Goal: Task Accomplishment & Management: Complete application form

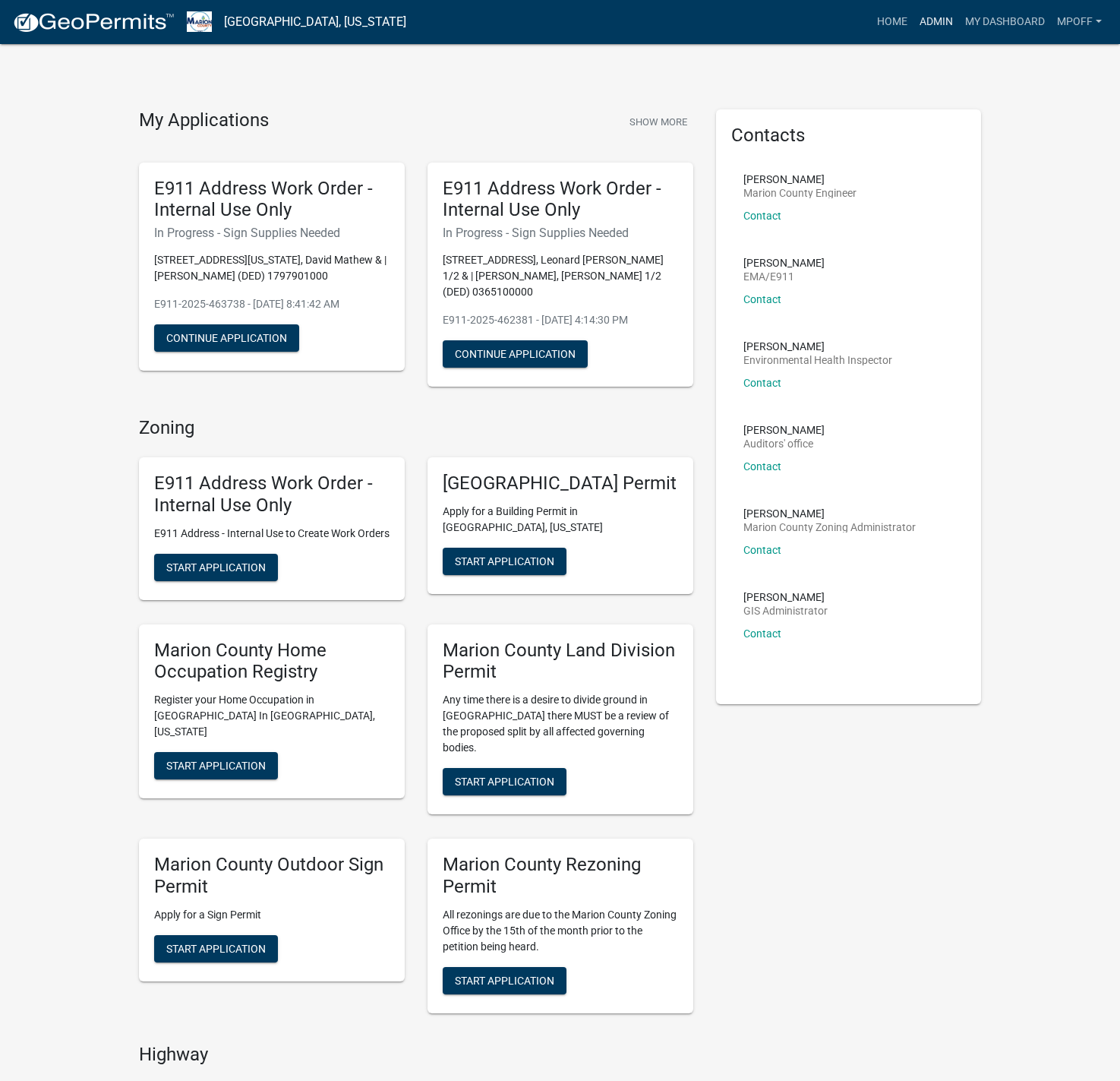
click at [928, 17] on link "Admin" at bounding box center [936, 22] width 45 height 29
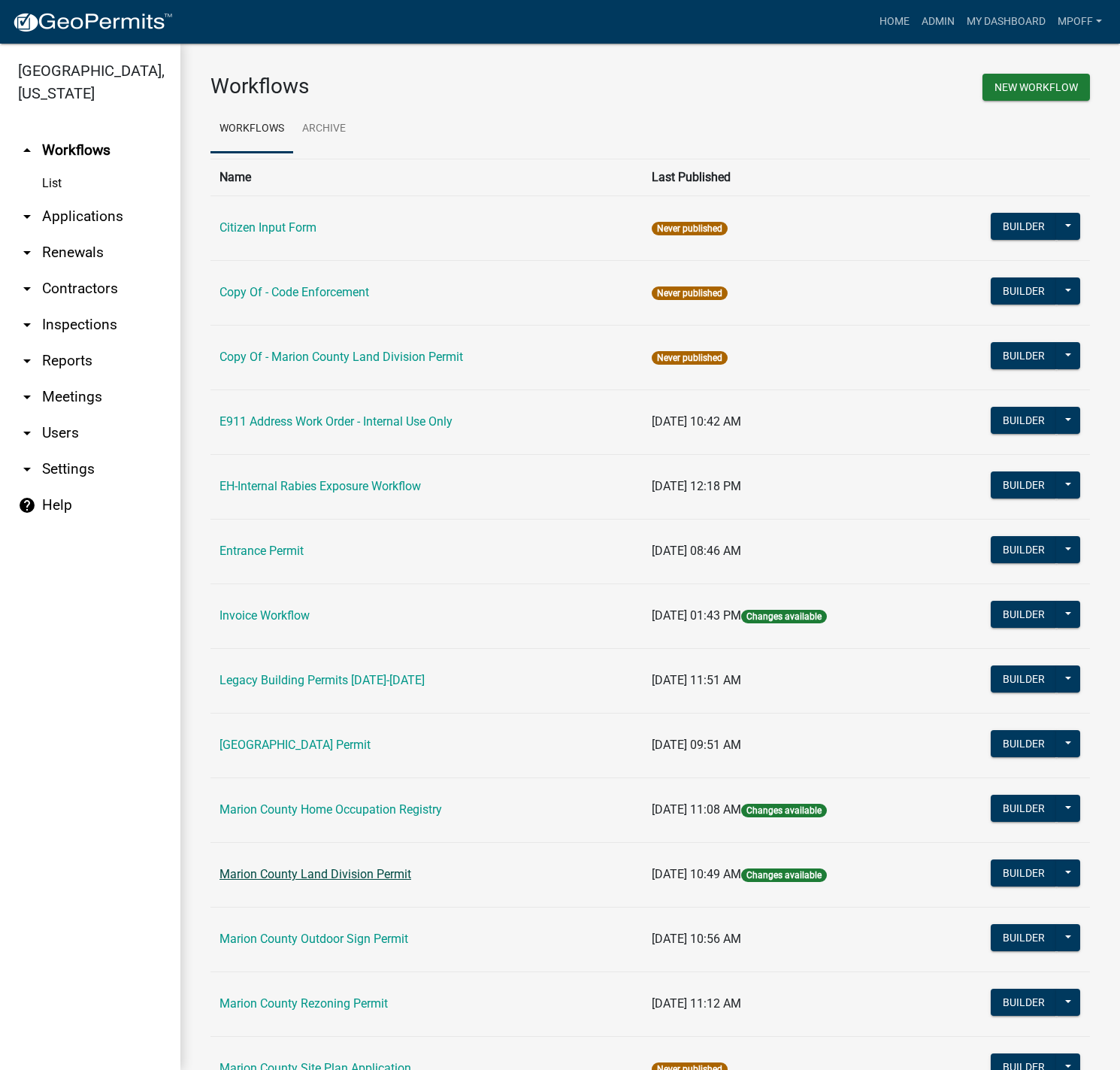
click at [329, 870] on link "Marion County Land Division Permit" at bounding box center [315, 874] width 191 height 14
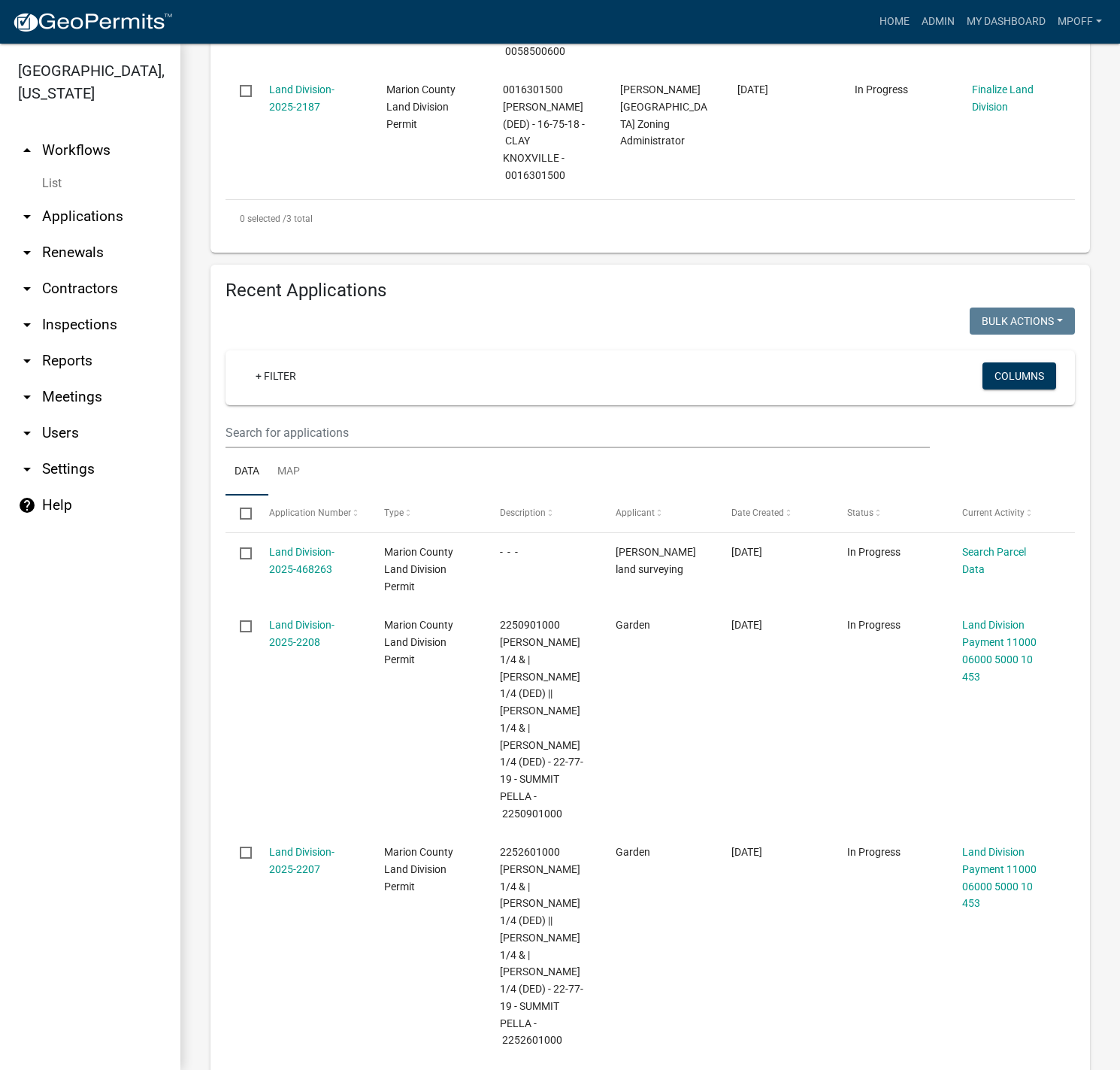
scroll to position [902, 0]
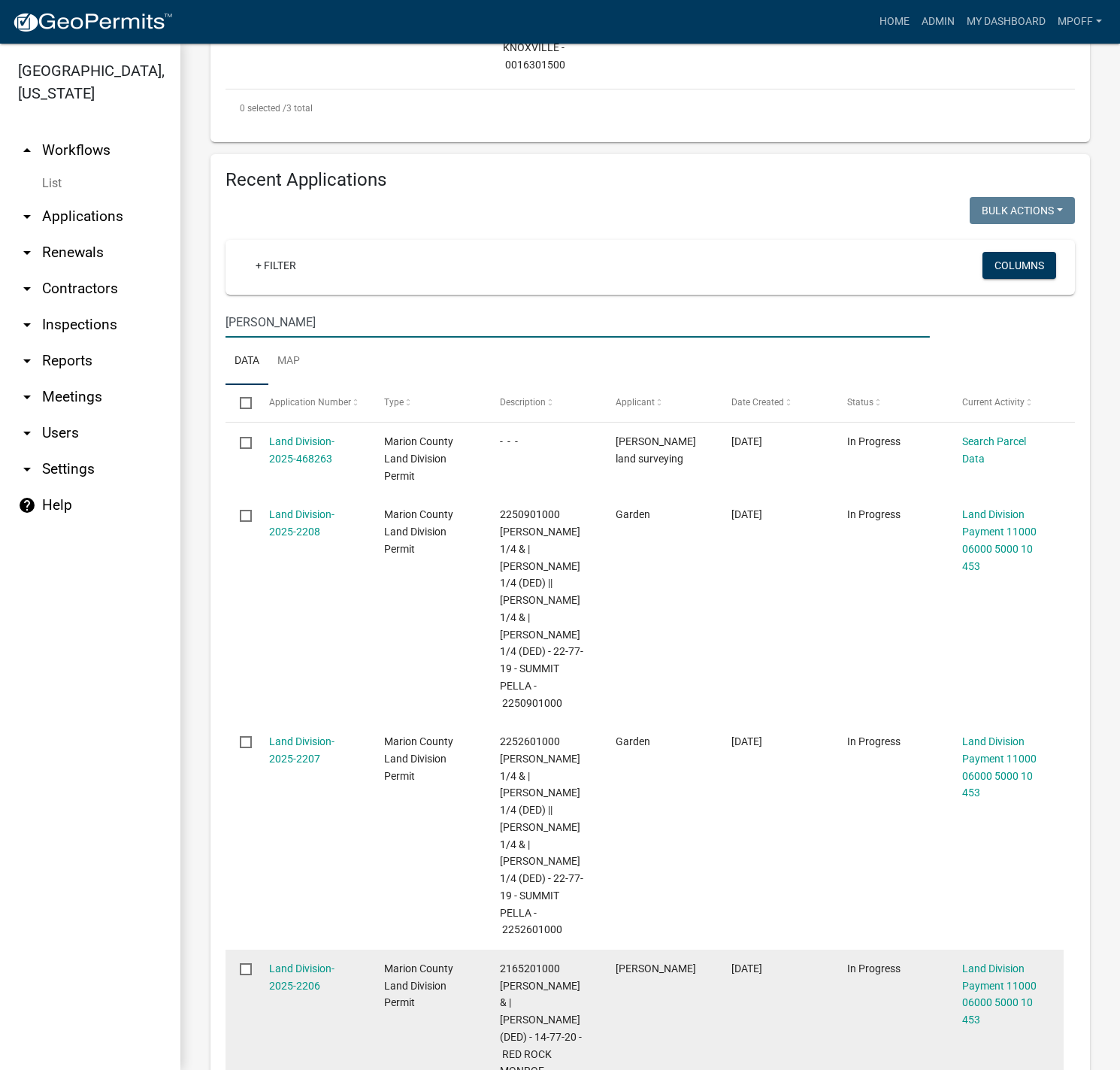
type input "james"
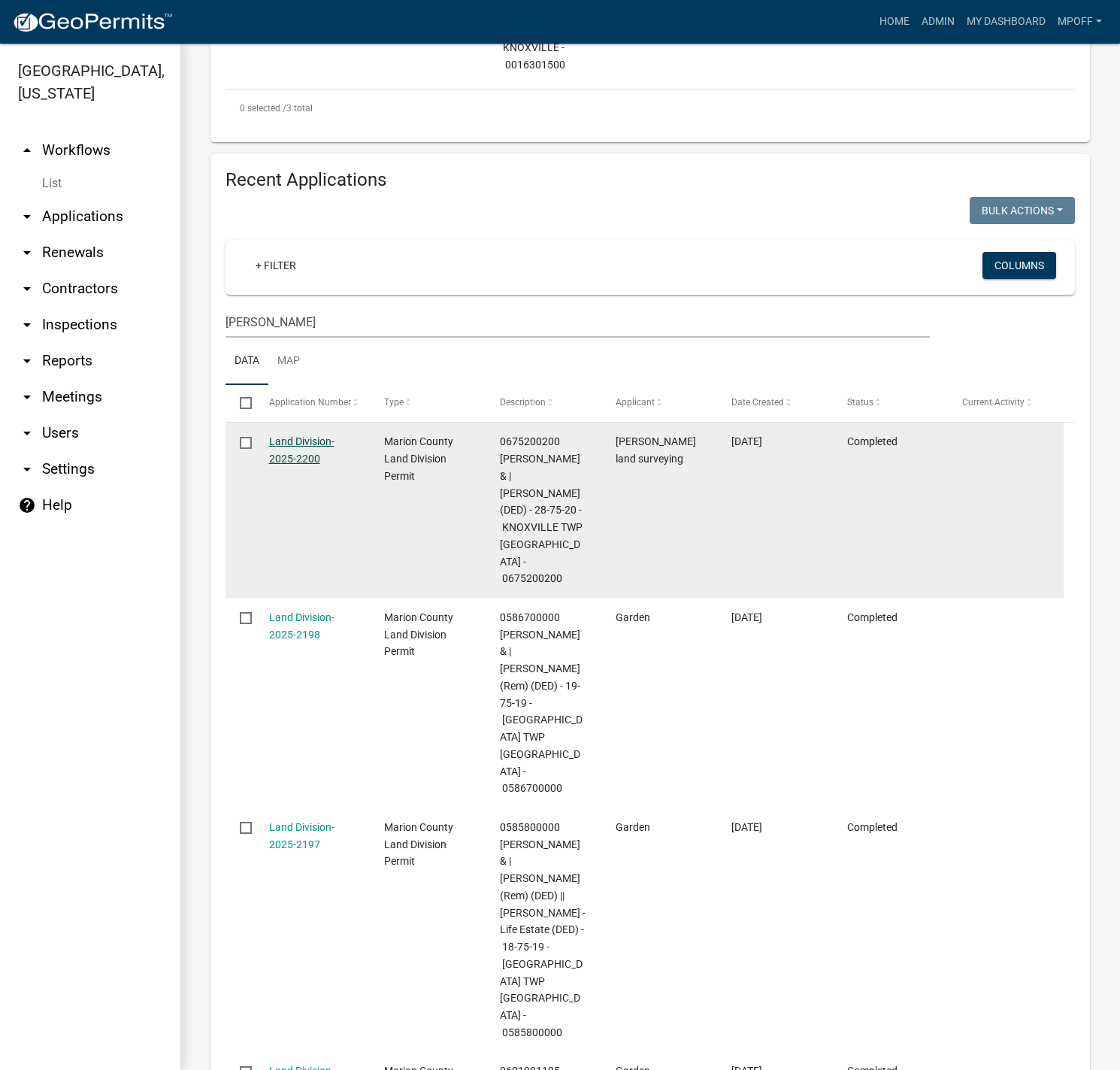
click at [309, 458] on link "Land Division-2025-2200" at bounding box center [302, 450] width 66 height 29
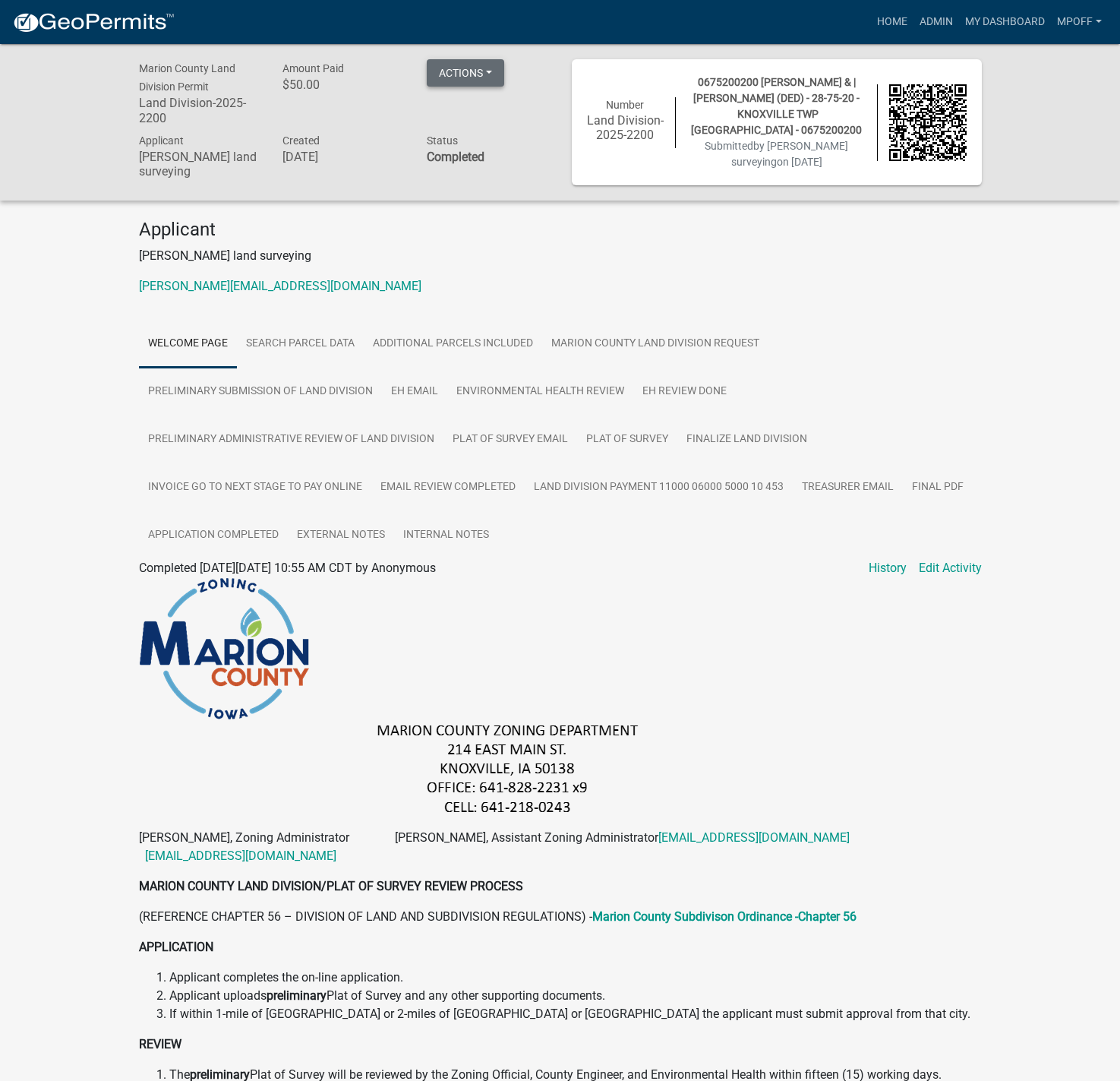
click at [488, 69] on button "Actions" at bounding box center [465, 72] width 78 height 27
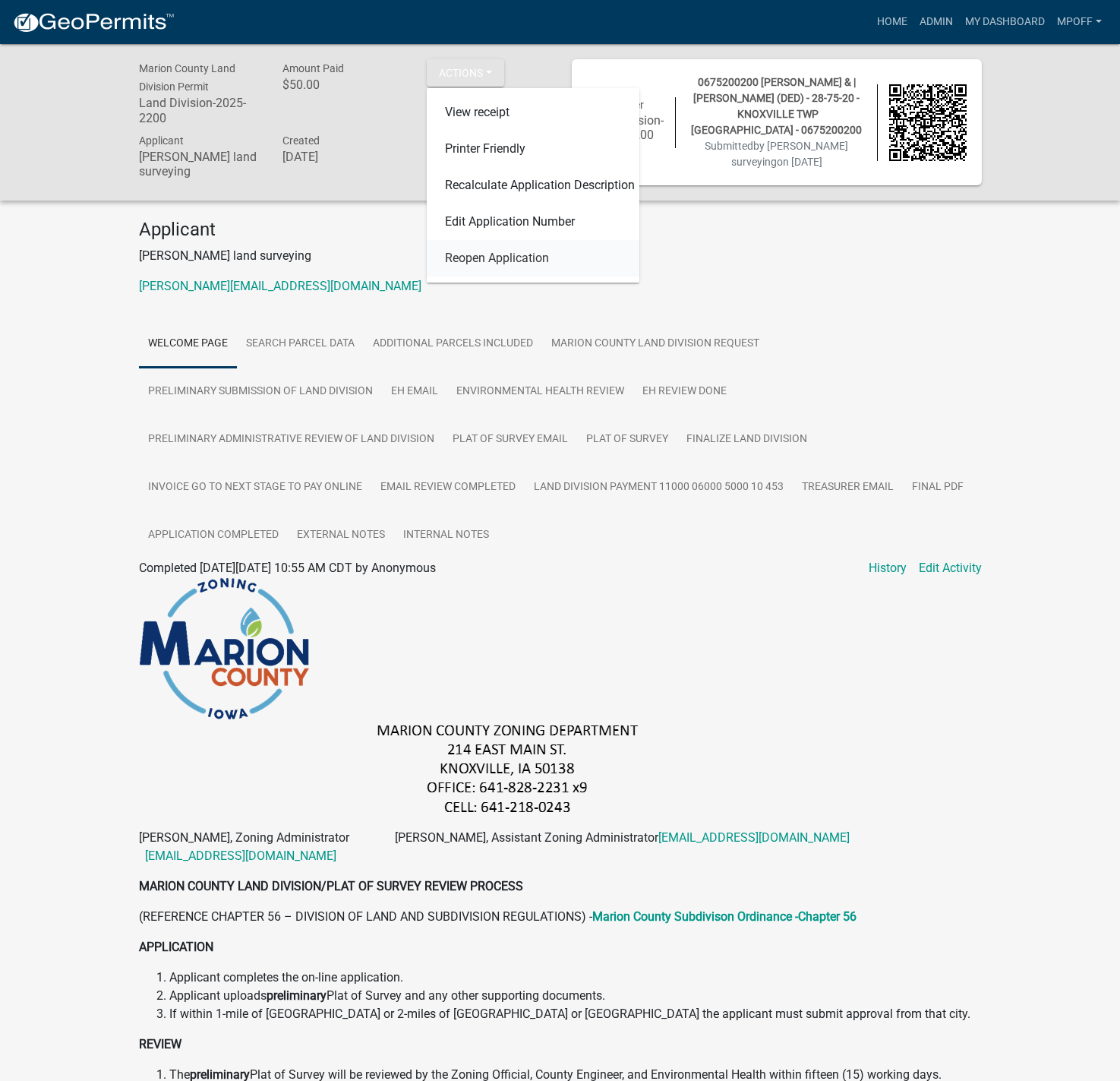
click at [504, 256] on link "Reopen Application" at bounding box center [533, 258] width 213 height 36
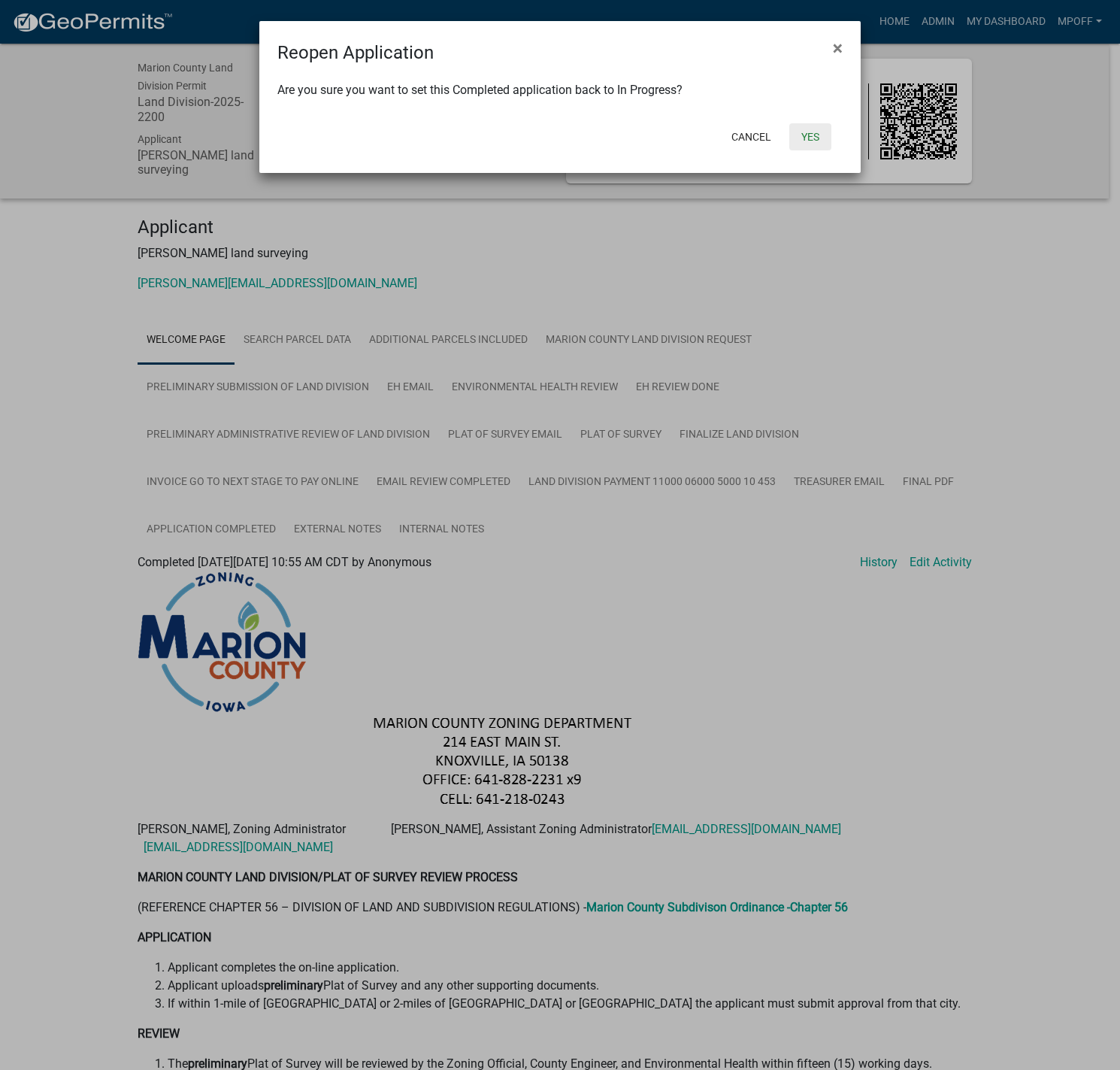
click at [810, 140] on button "Yes" at bounding box center [810, 137] width 42 height 27
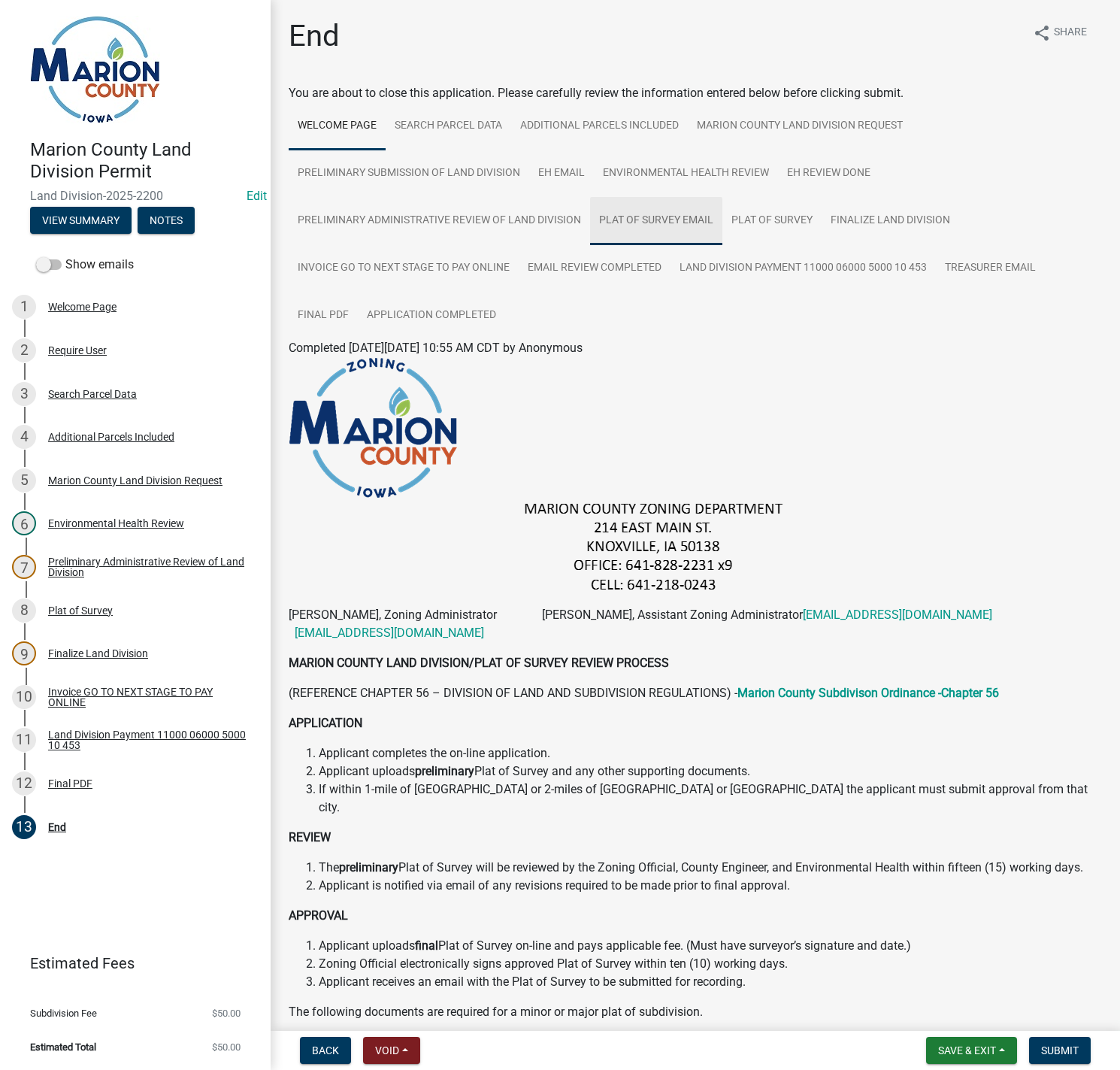
click at [651, 223] on link "Plat of Survey Email" at bounding box center [656, 220] width 133 height 48
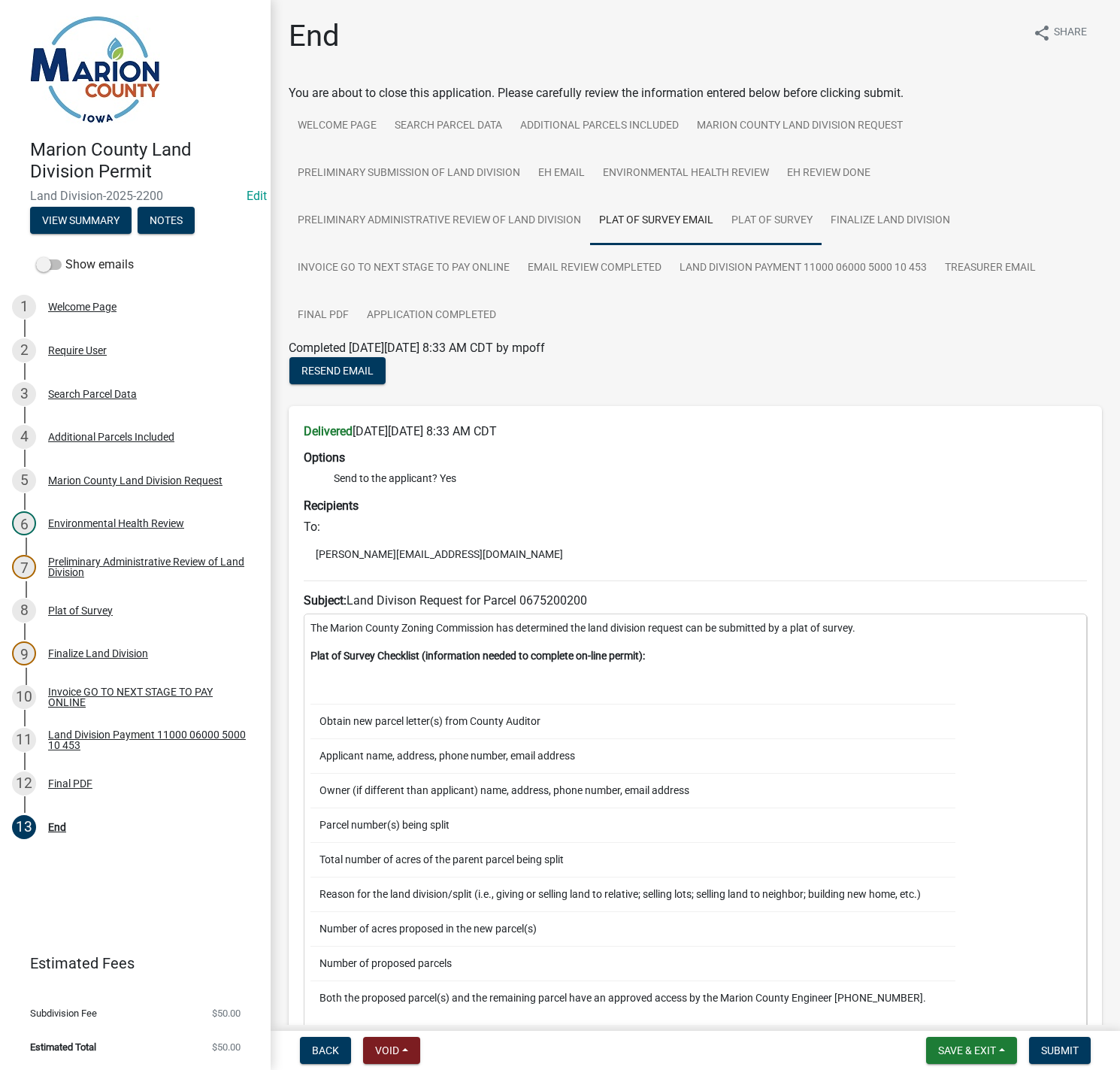
click at [769, 230] on link "Plat of Survey" at bounding box center [772, 220] width 99 height 48
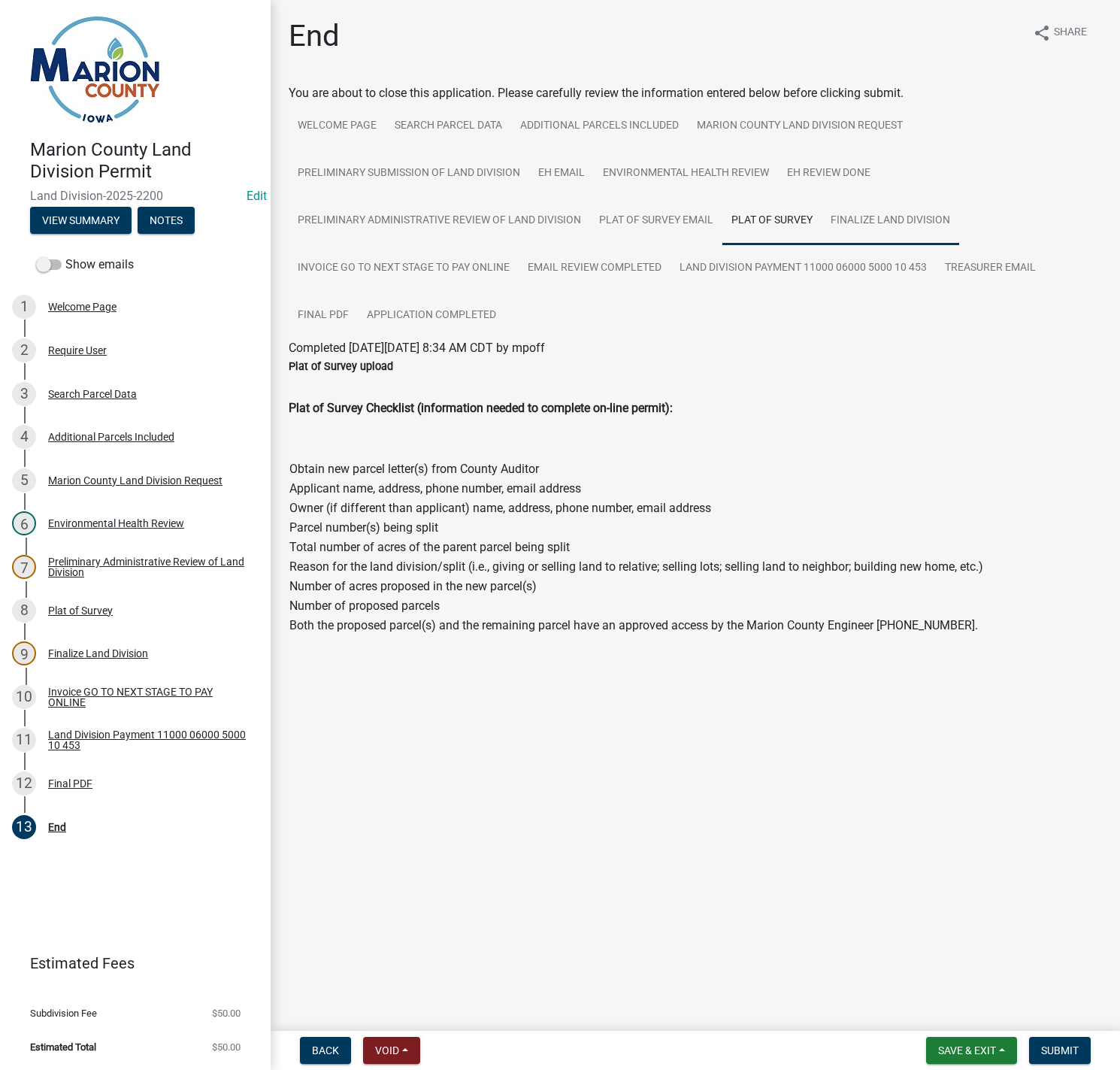
drag, startPoint x: 870, startPoint y: 220, endPoint x: 864, endPoint y: 233, distance: 14.3
click at [869, 223] on link "Finalize Land Division" at bounding box center [890, 220] width 137 height 48
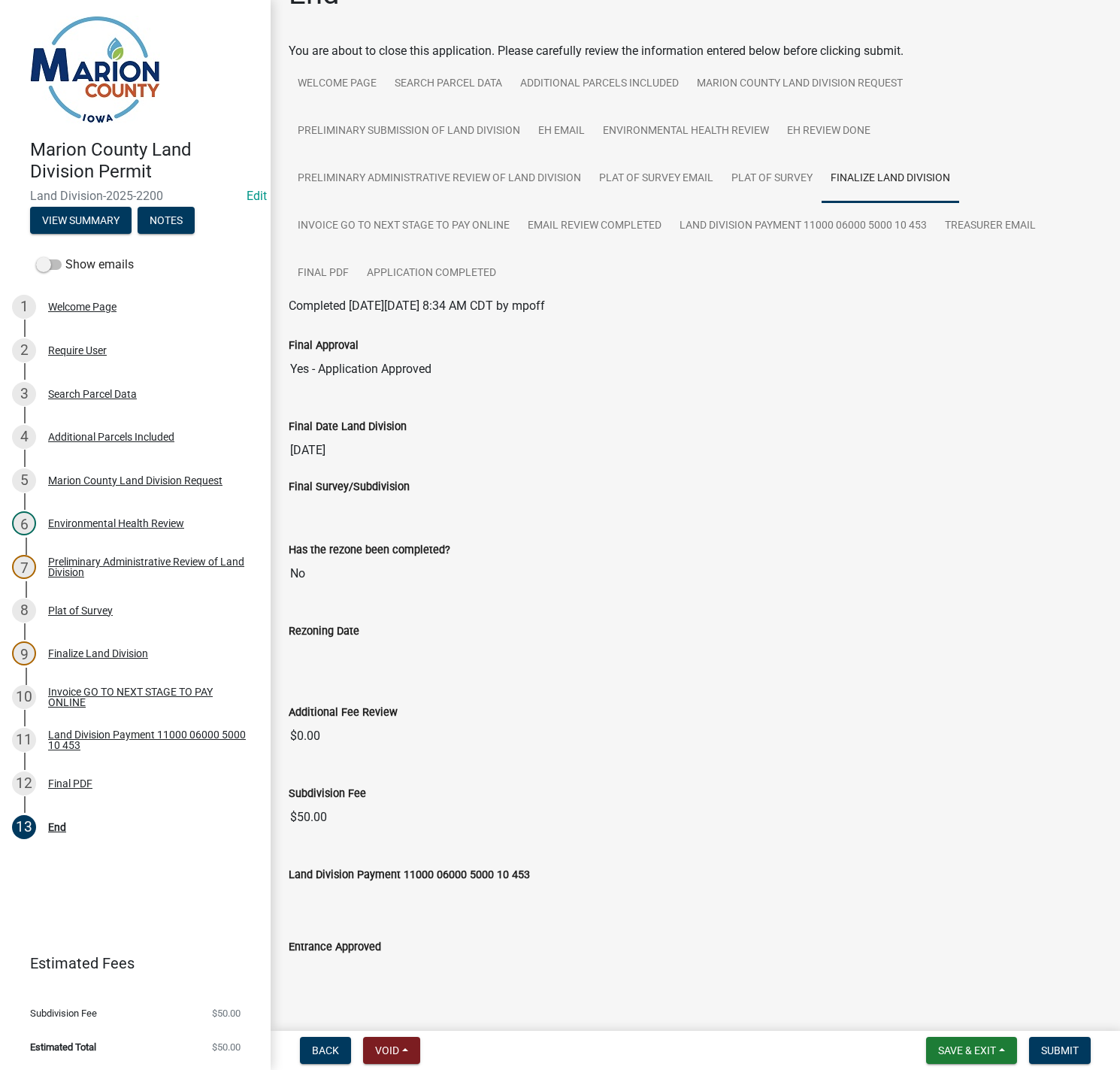
scroll to position [62, 0]
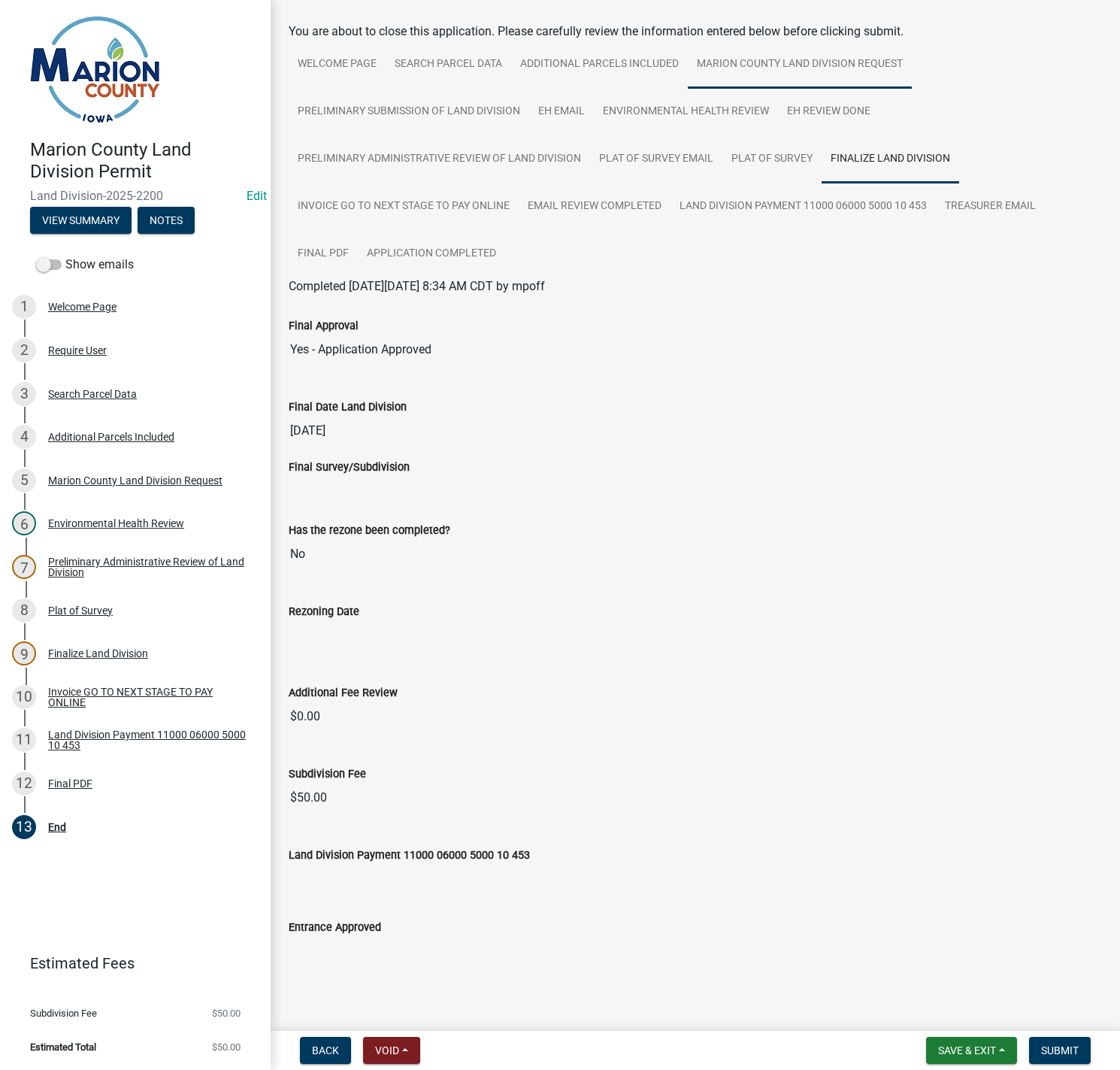
click at [756, 64] on link "Marion County Land Division Request" at bounding box center [800, 64] width 224 height 48
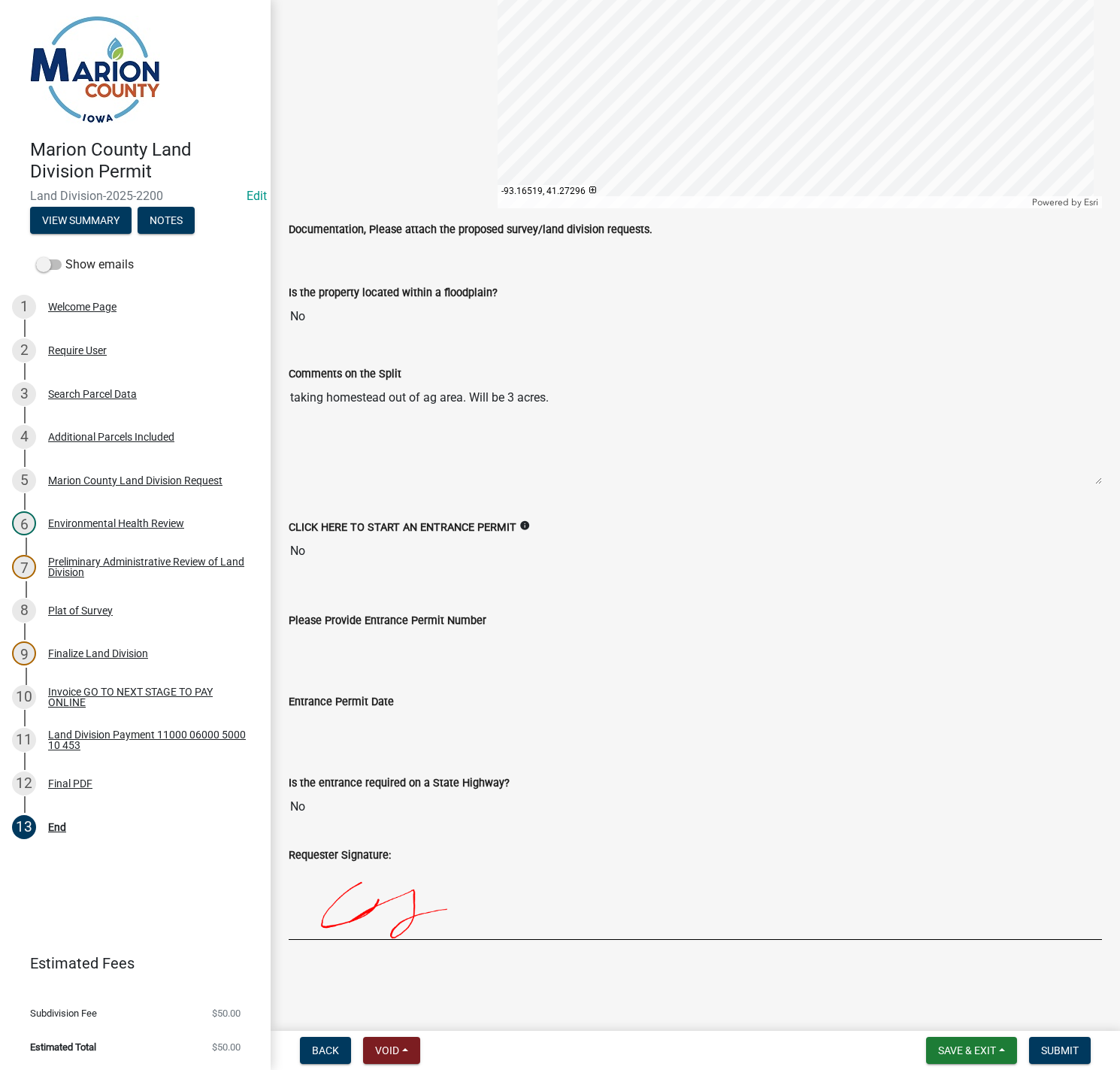
scroll to position [2119, 0]
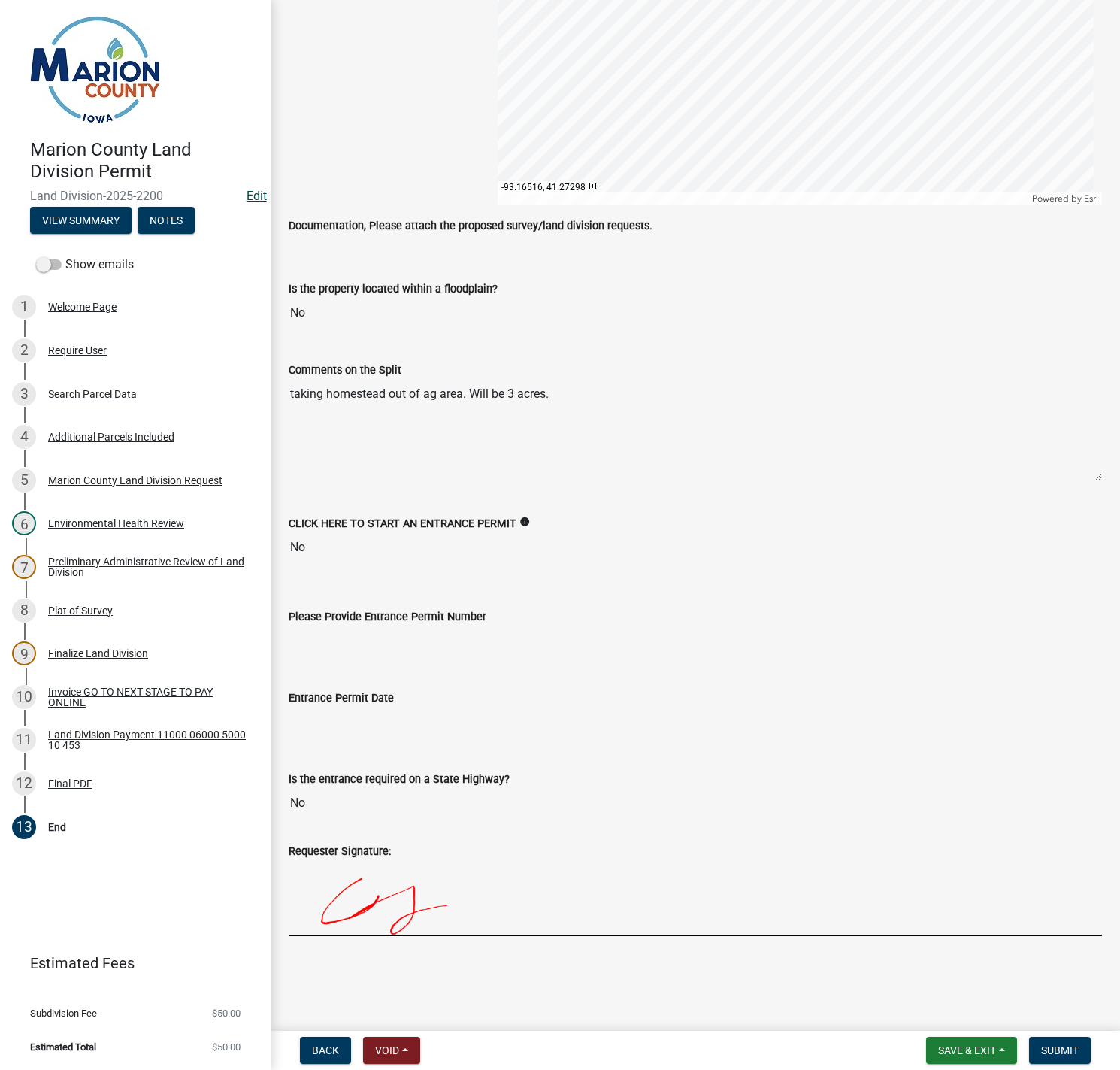
click at [256, 198] on link "Edit" at bounding box center [256, 195] width 21 height 14
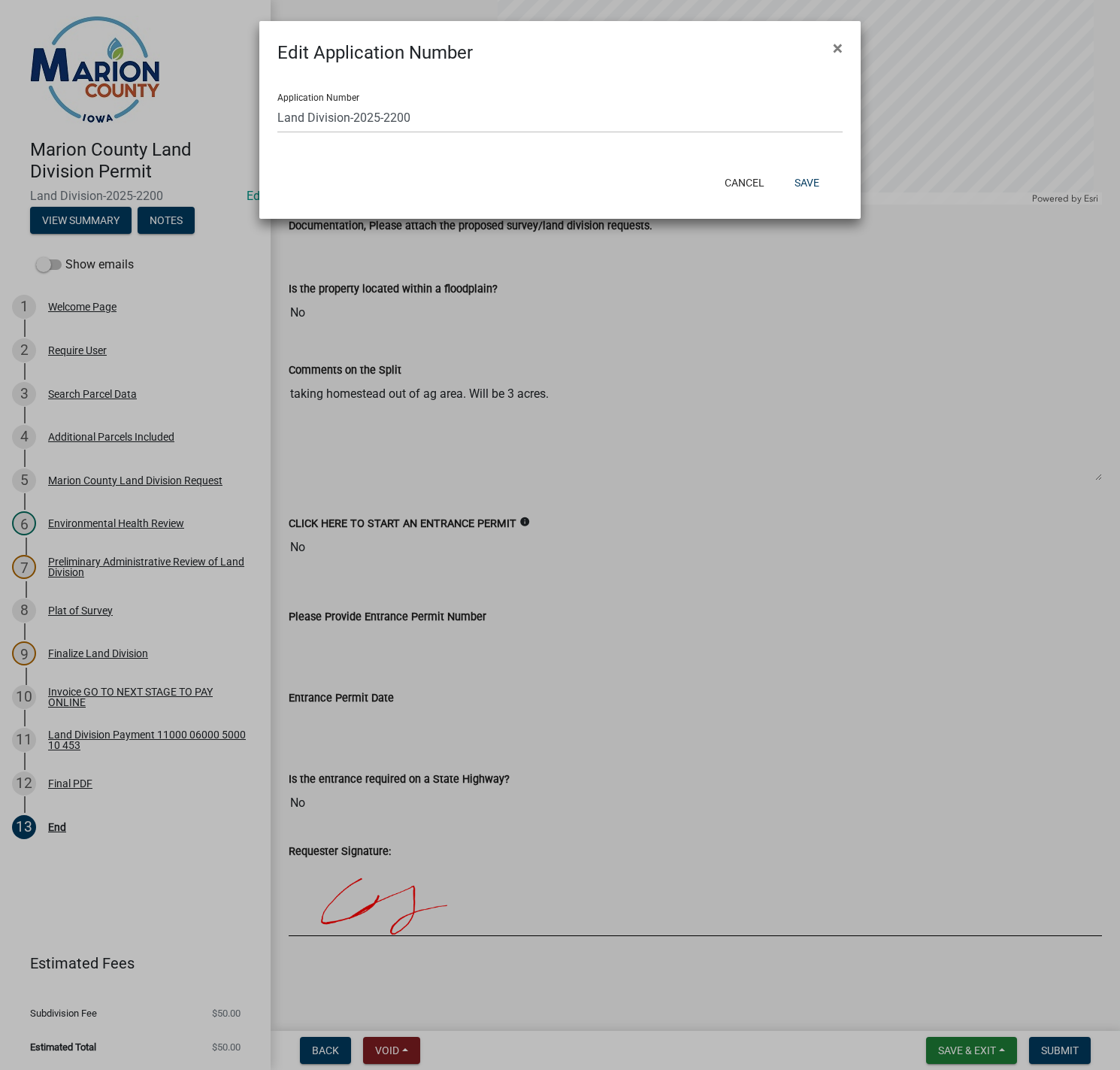
drag, startPoint x: 836, startPoint y: 50, endPoint x: 715, endPoint y: 251, distance: 234.6
click at [832, 54] on button "×" at bounding box center [837, 47] width 34 height 42
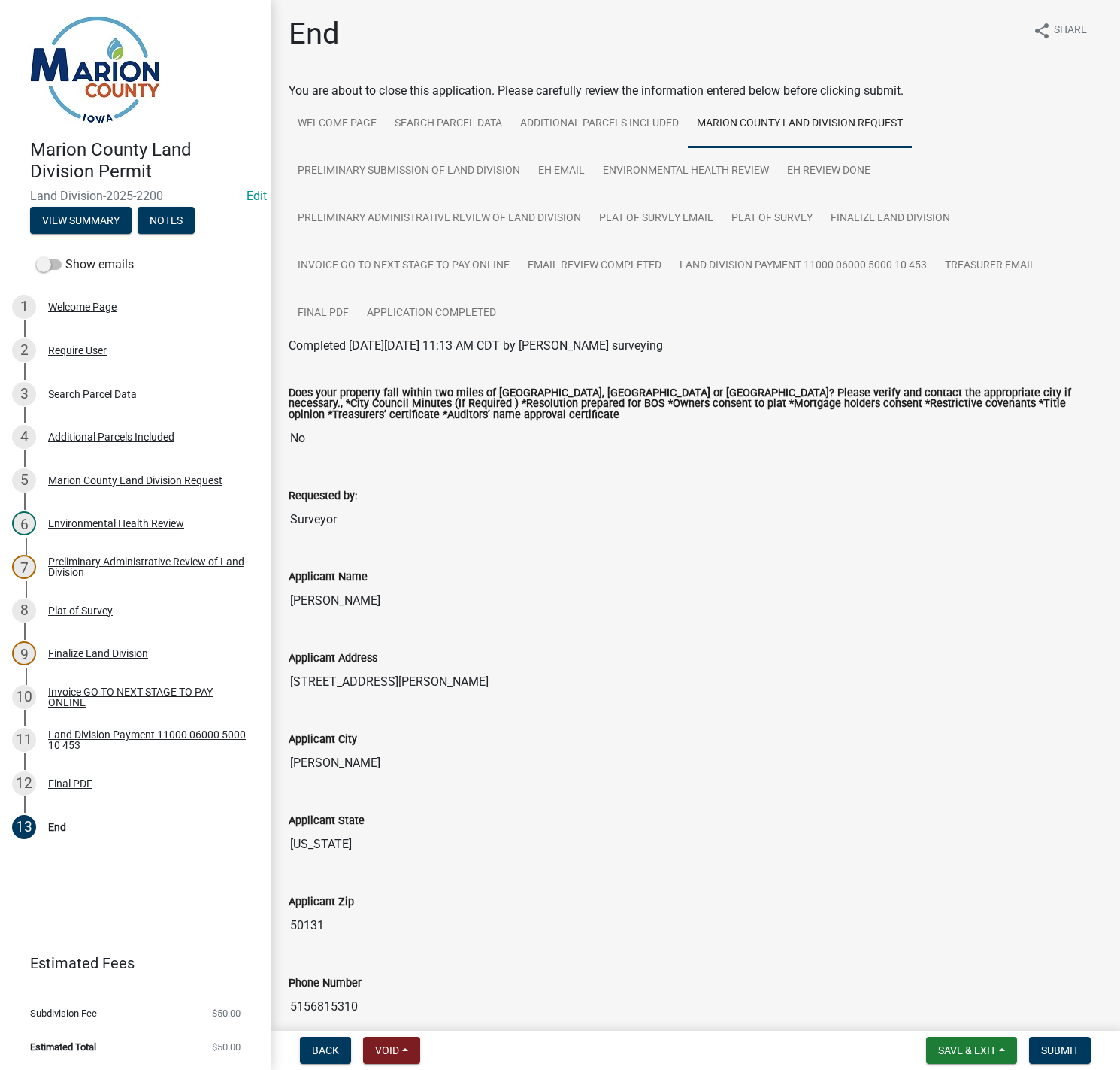
scroll to position [0, 0]
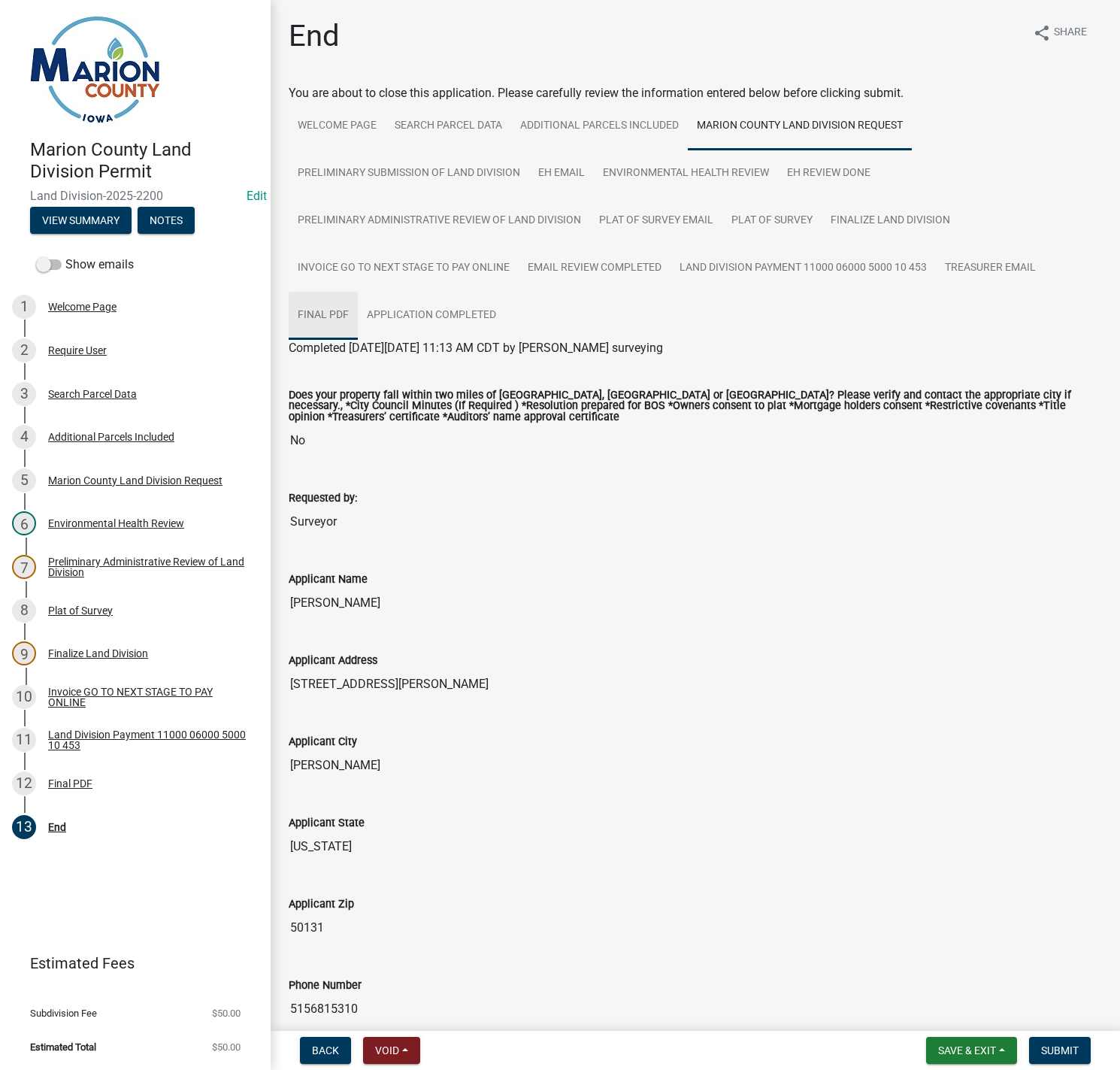
click at [297, 309] on link "Final PDF" at bounding box center [323, 315] width 69 height 48
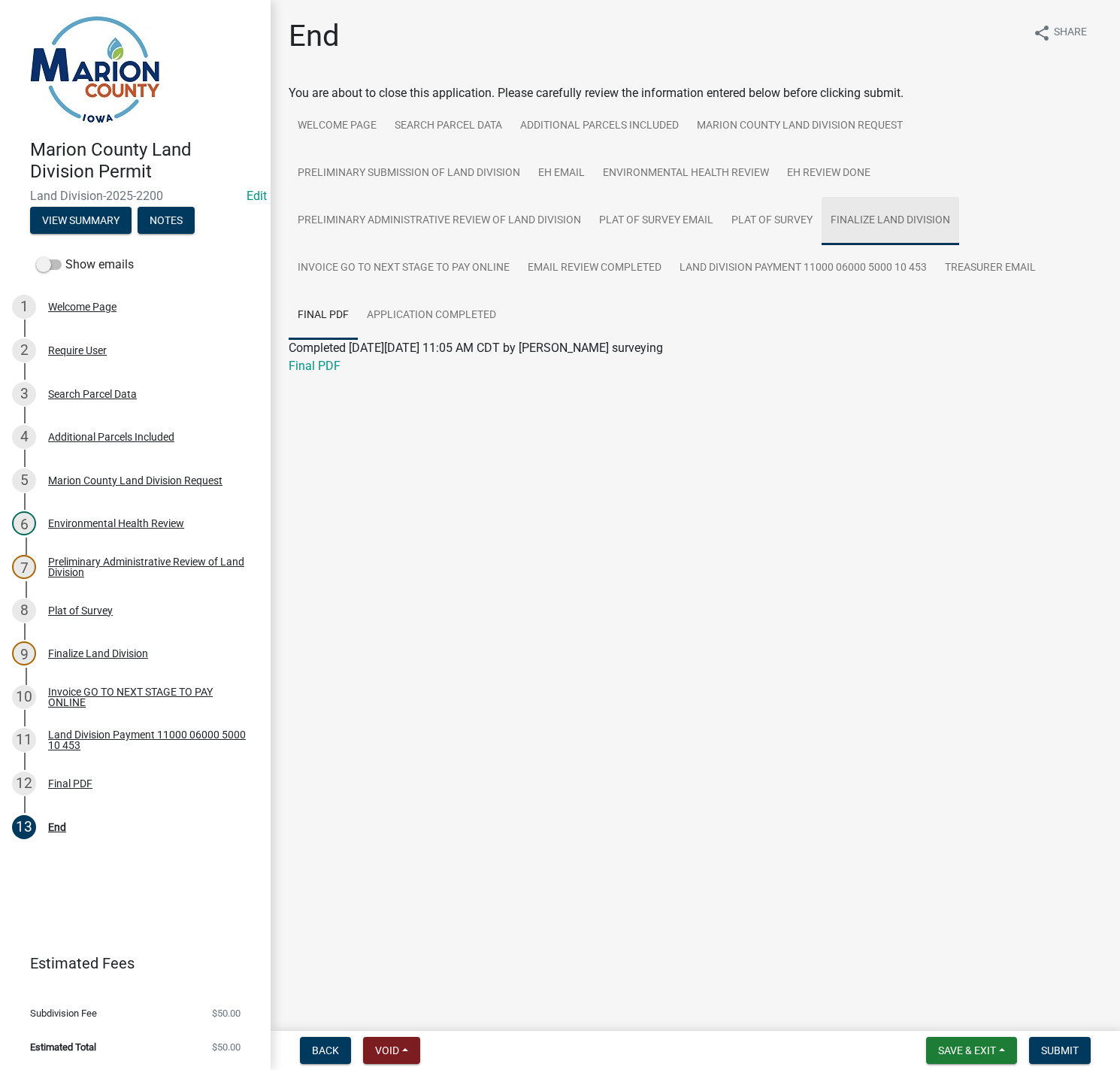
click at [907, 230] on link "Finalize Land Division" at bounding box center [890, 220] width 137 height 48
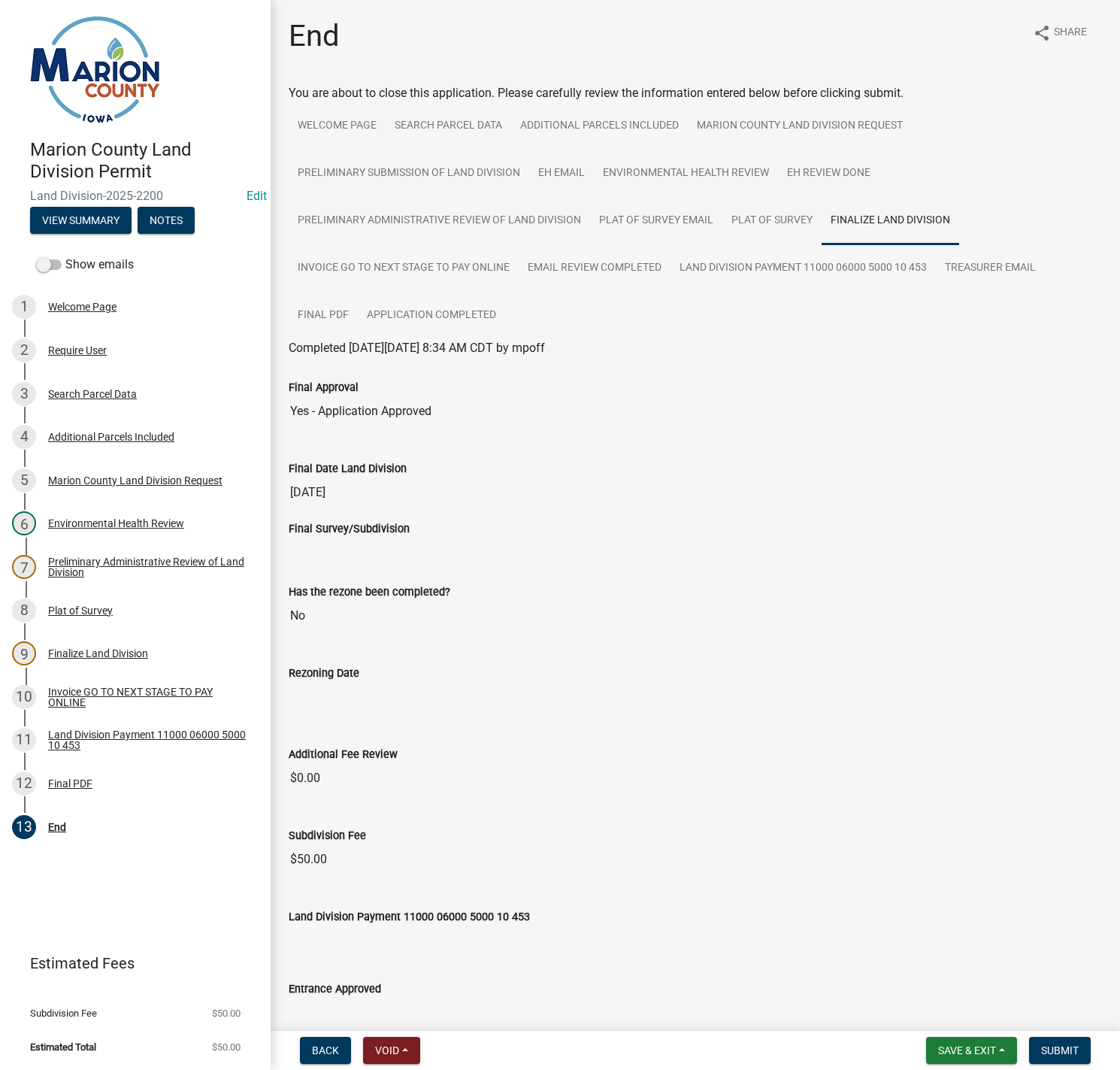
scroll to position [62, 0]
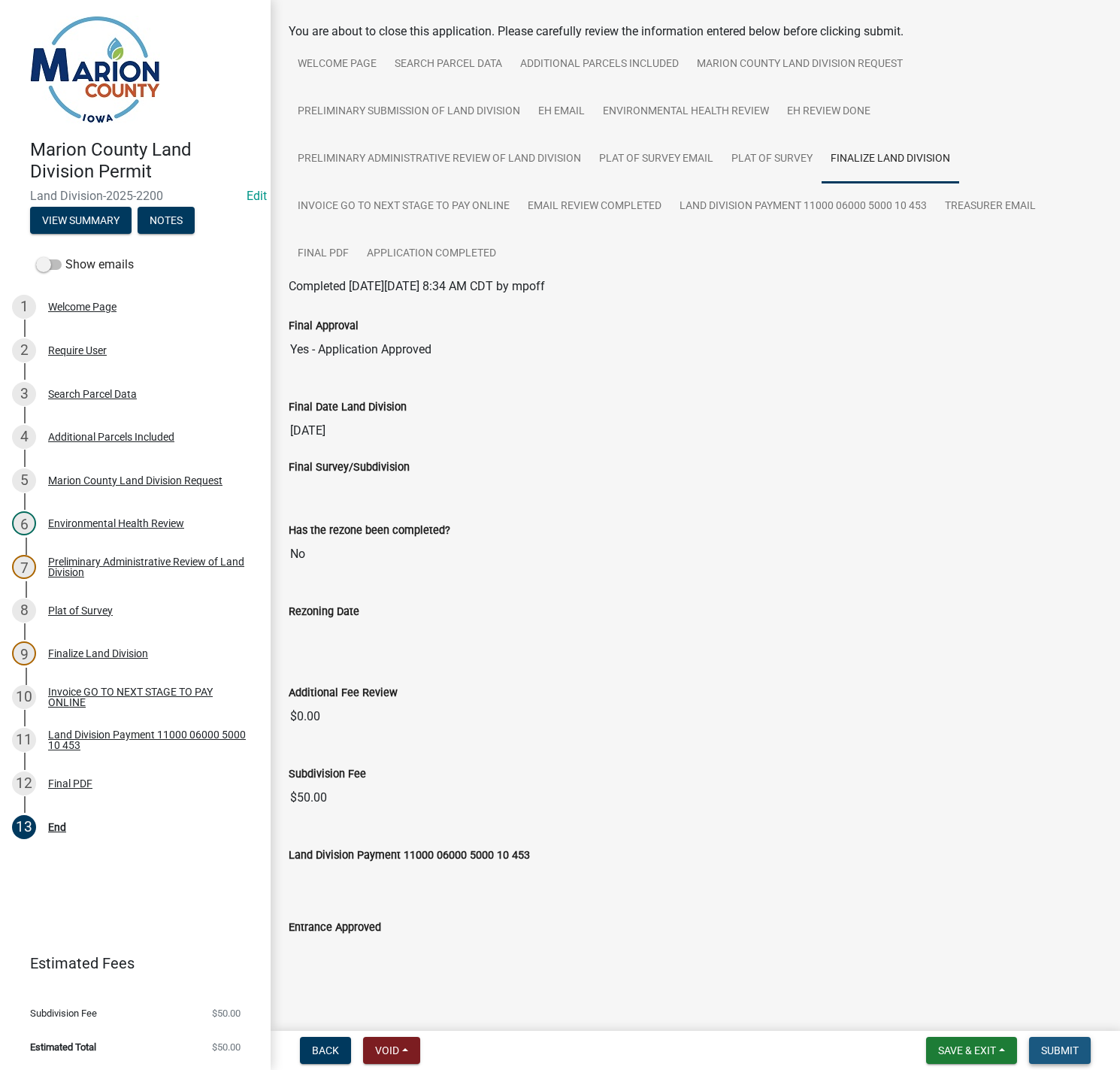
click at [1058, 1058] on button "Submit" at bounding box center [1060, 1049] width 62 height 27
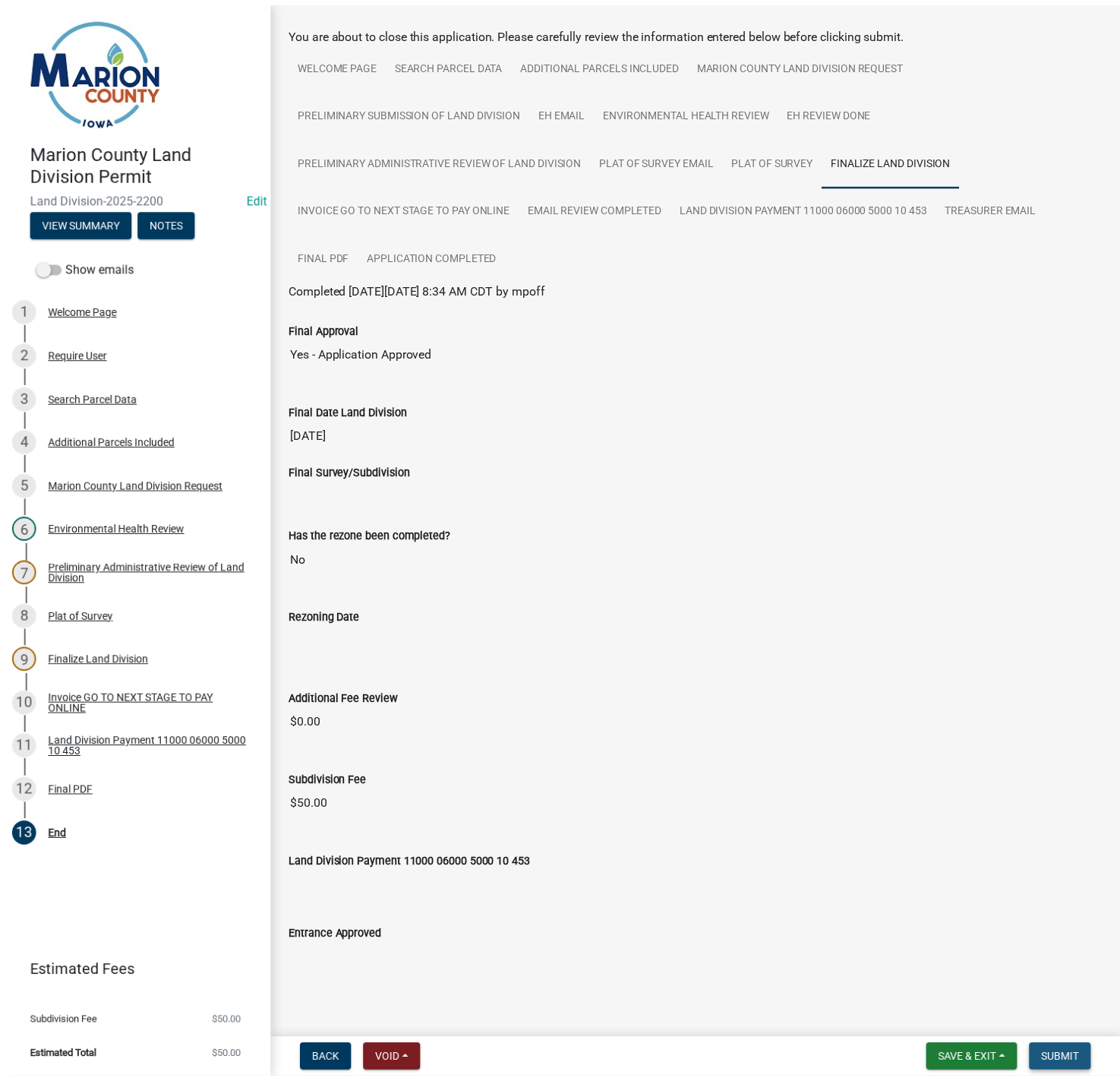
scroll to position [0, 0]
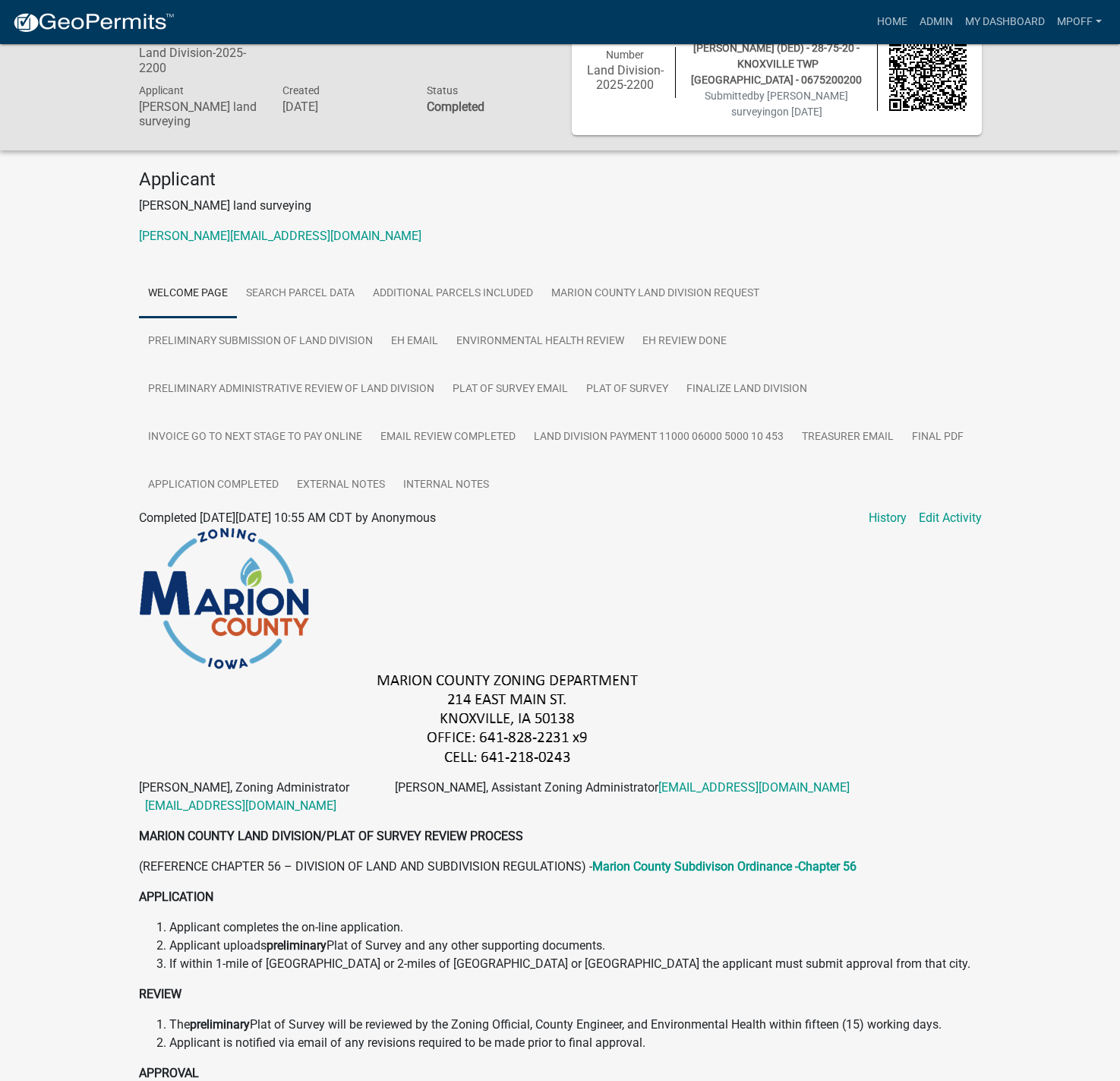
scroll to position [76, 0]
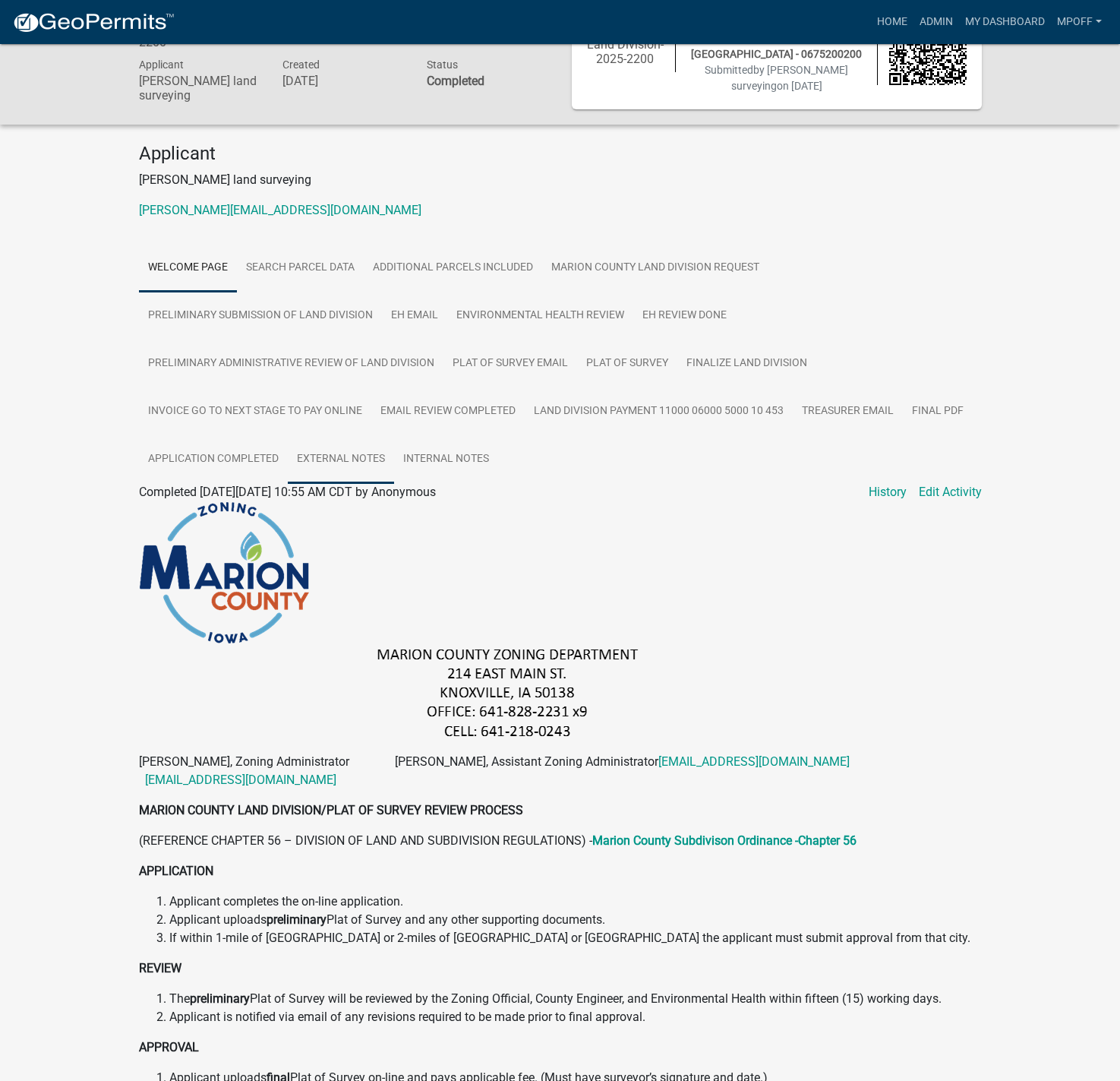
click at [319, 451] on link "External Notes" at bounding box center [341, 459] width 106 height 49
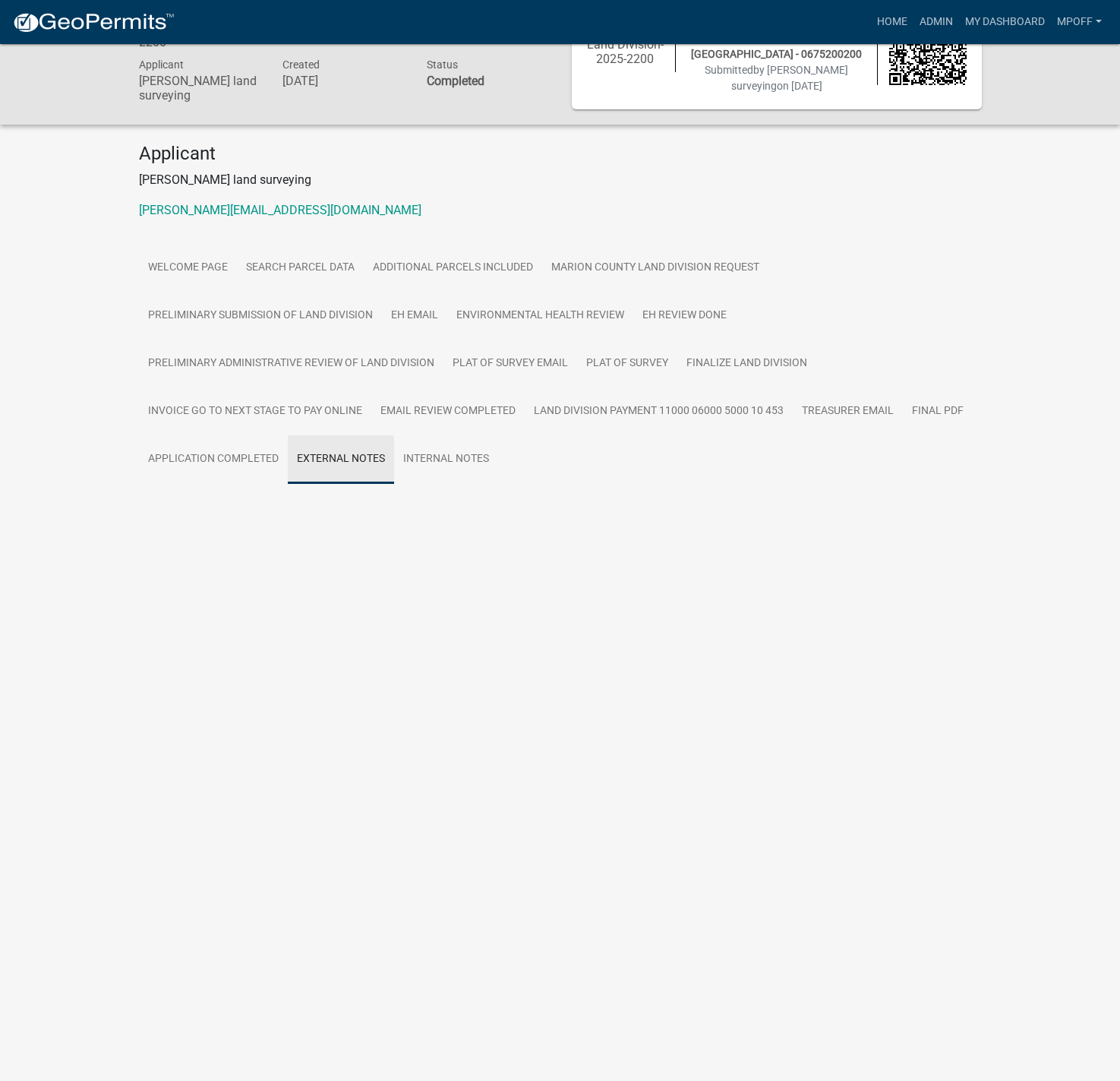
scroll to position [44, 0]
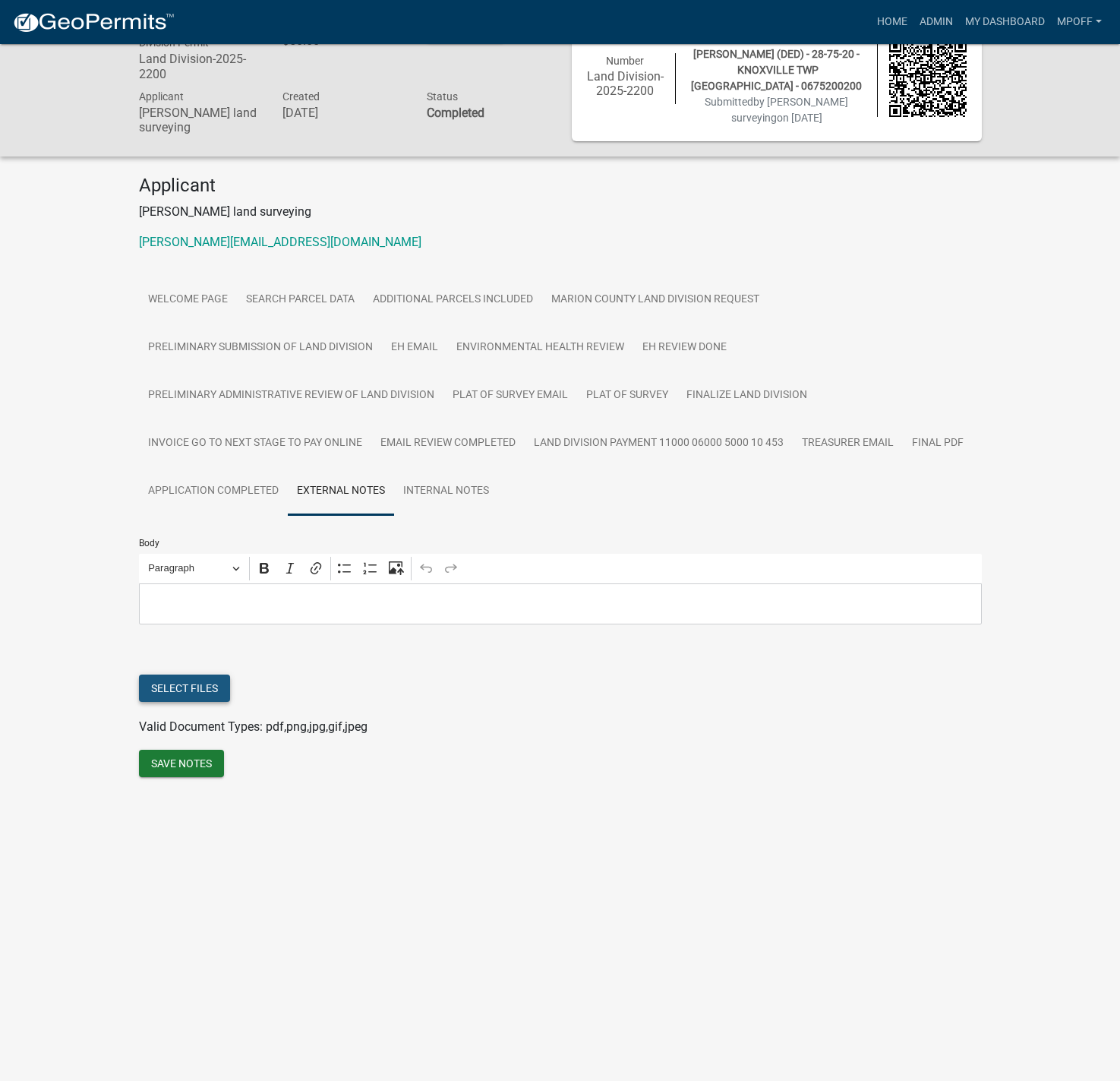
click at [170, 690] on button "Select files" at bounding box center [184, 687] width 91 height 27
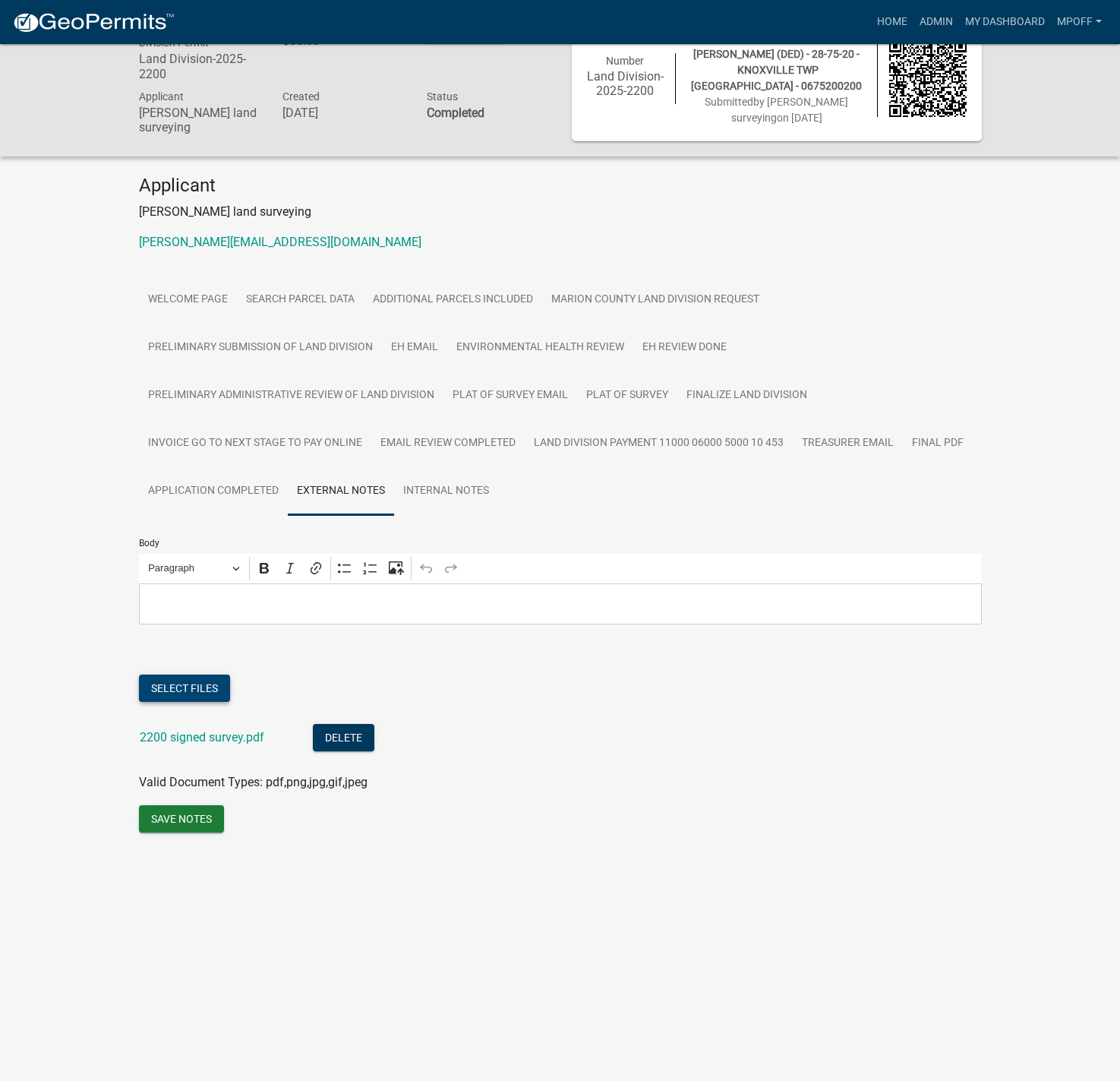
scroll to position [0, 0]
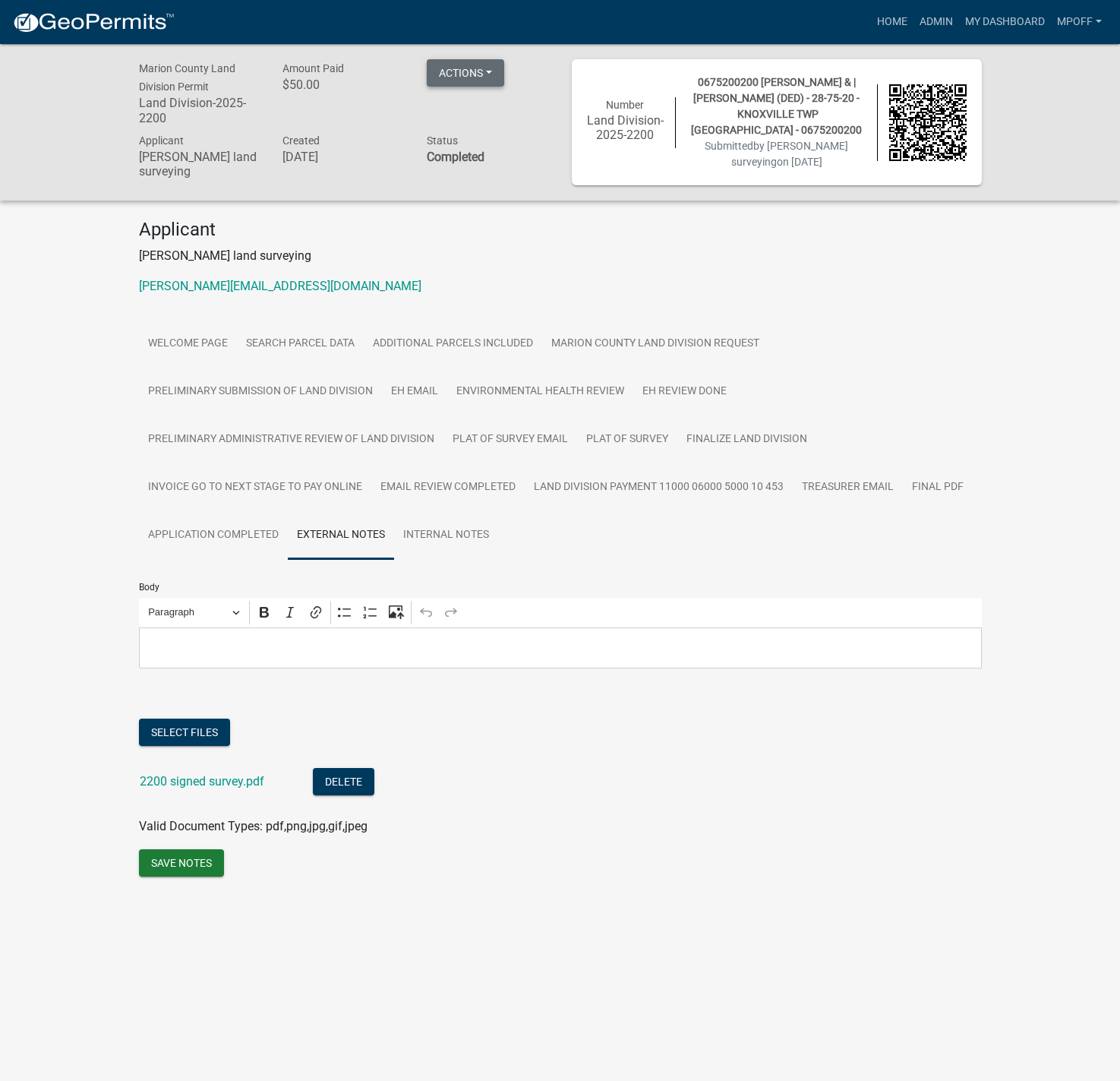
drag, startPoint x: 490, startPoint y: 75, endPoint x: 473, endPoint y: 92, distance: 24.0
click at [489, 74] on button "Actions" at bounding box center [465, 72] width 78 height 27
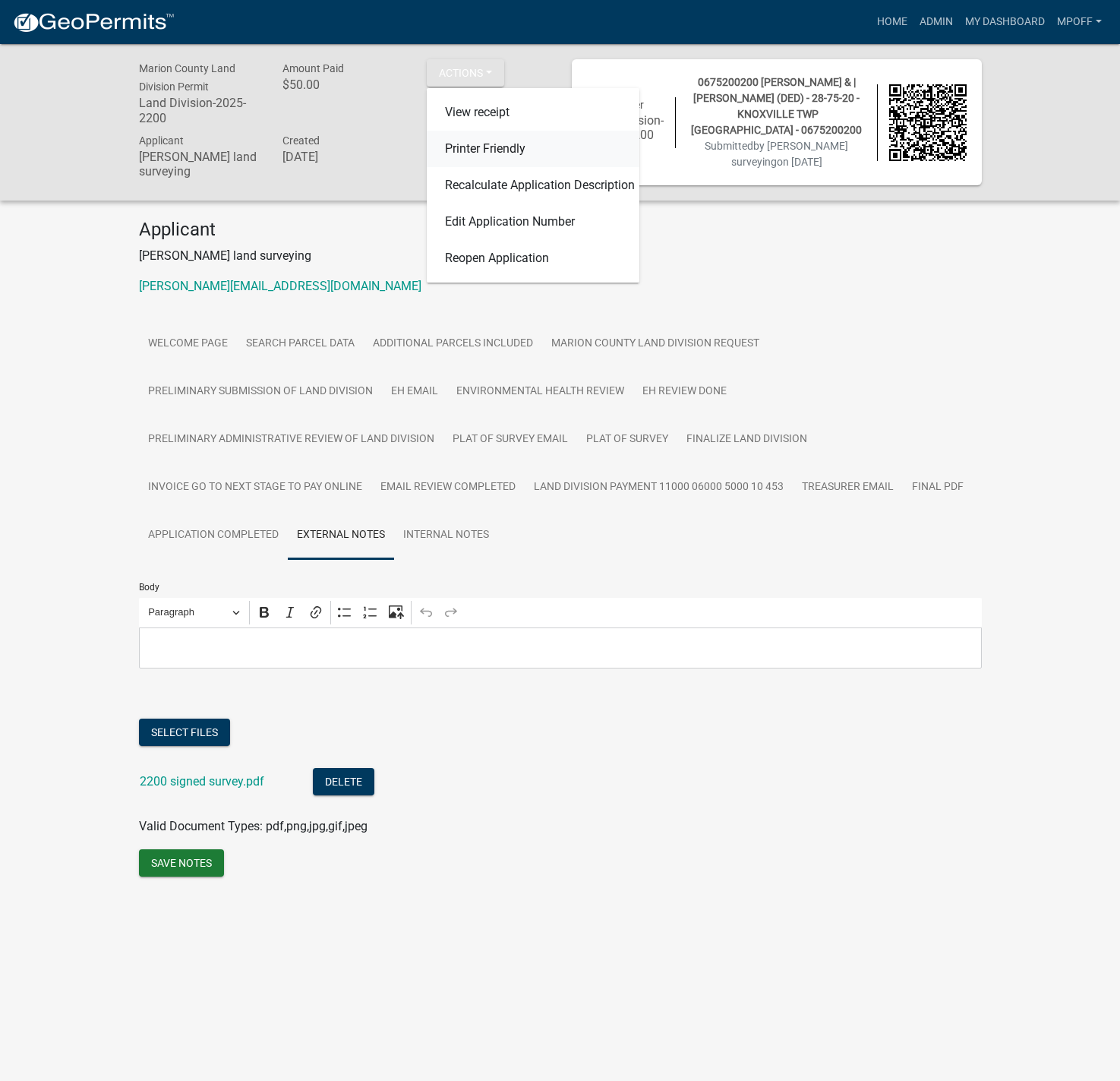
click at [475, 150] on link "Printer Friendly" at bounding box center [533, 149] width 213 height 36
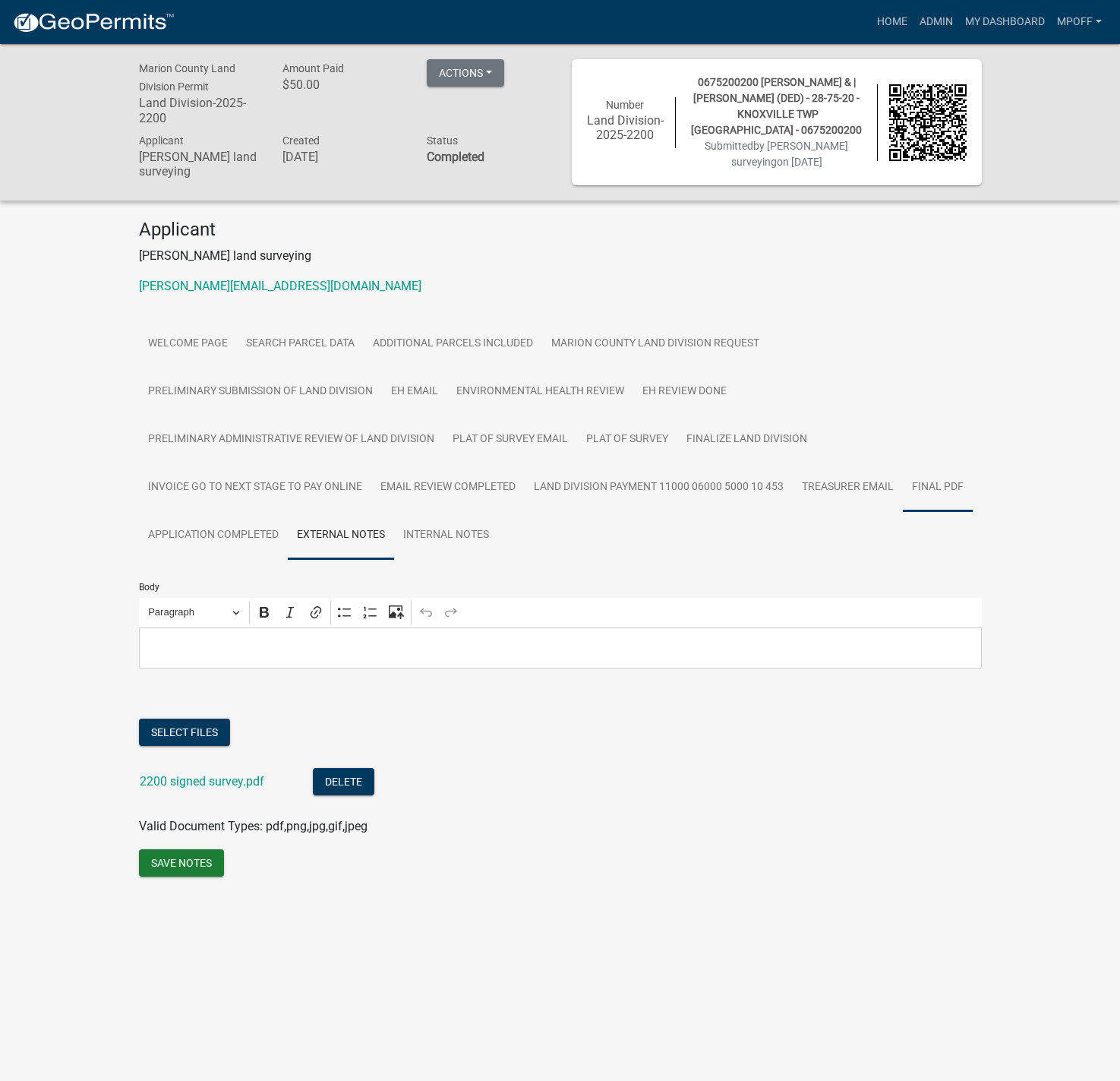
drag, startPoint x: 947, startPoint y: 493, endPoint x: 924, endPoint y: 504, distance: 25.5
click at [947, 493] on link "Final PDF" at bounding box center [937, 487] width 70 height 49
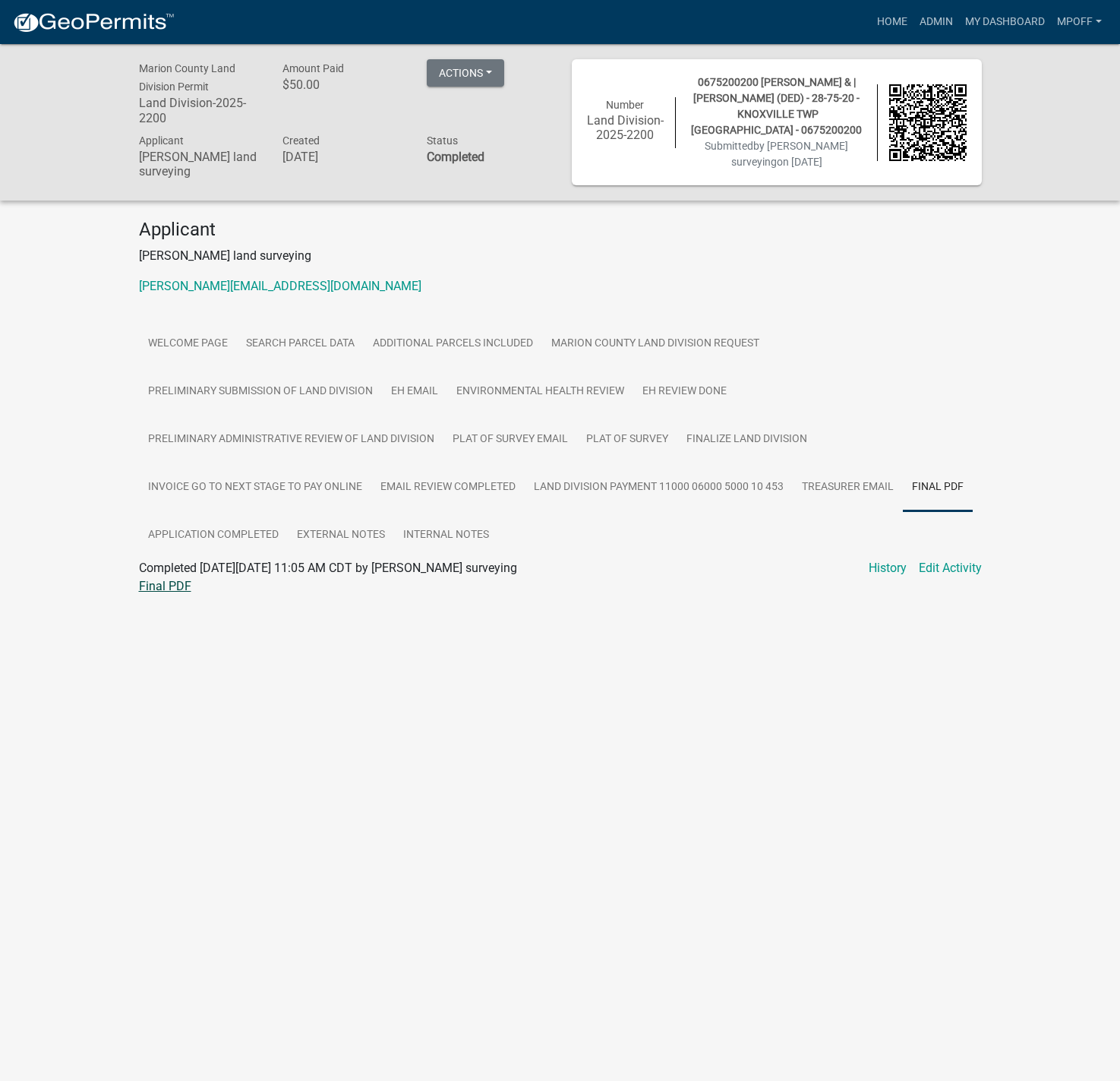
click at [164, 588] on link "Final PDF" at bounding box center [165, 586] width 52 height 15
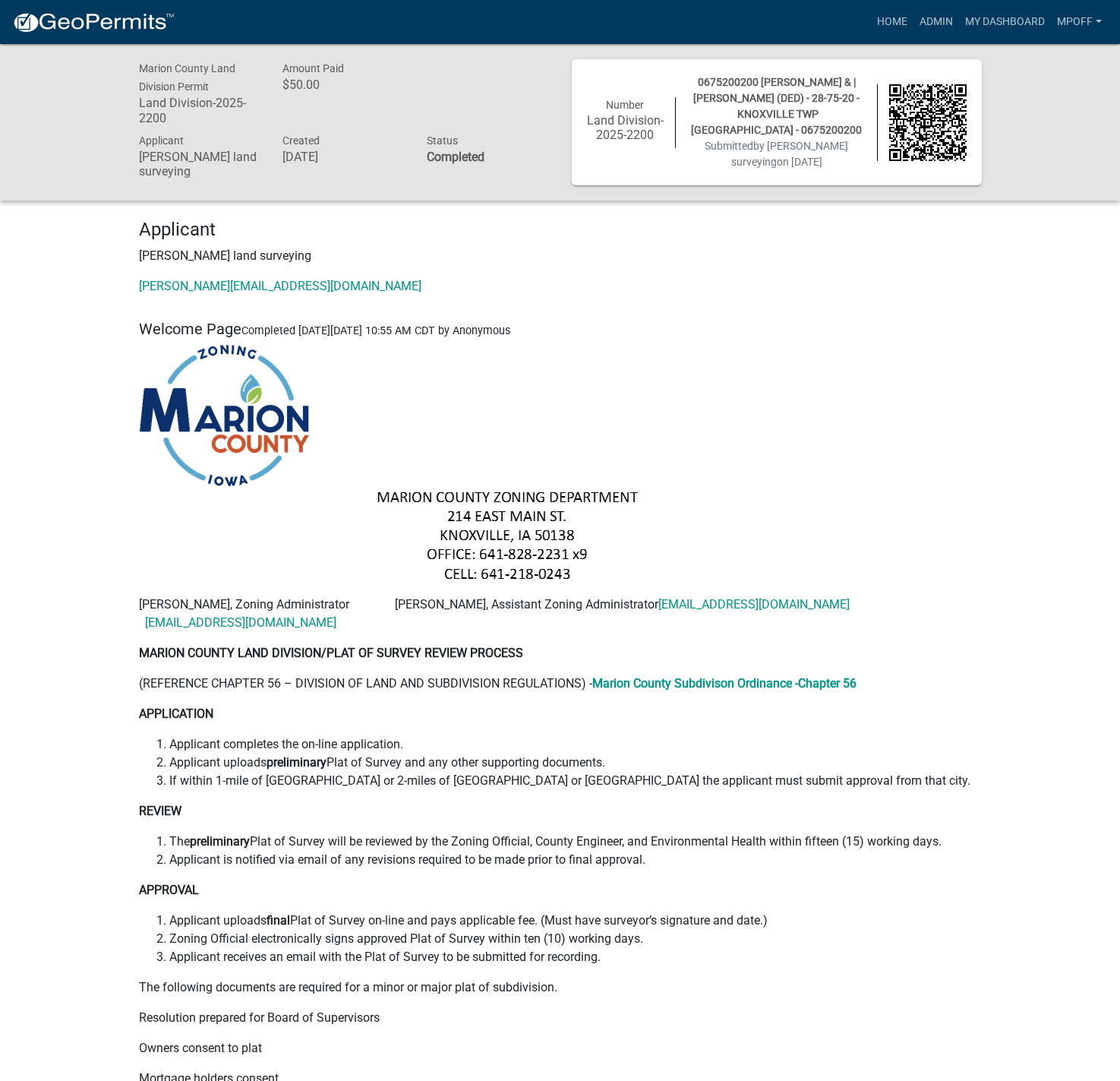
drag, startPoint x: 0, startPoint y: 0, endPoint x: 478, endPoint y: 149, distance: 500.7
drag, startPoint x: 478, startPoint y: 149, endPoint x: 913, endPoint y: 405, distance: 504.7
click at [913, 405] on p at bounding box center [560, 464] width 843 height 240
